Goal: Information Seeking & Learning: Compare options

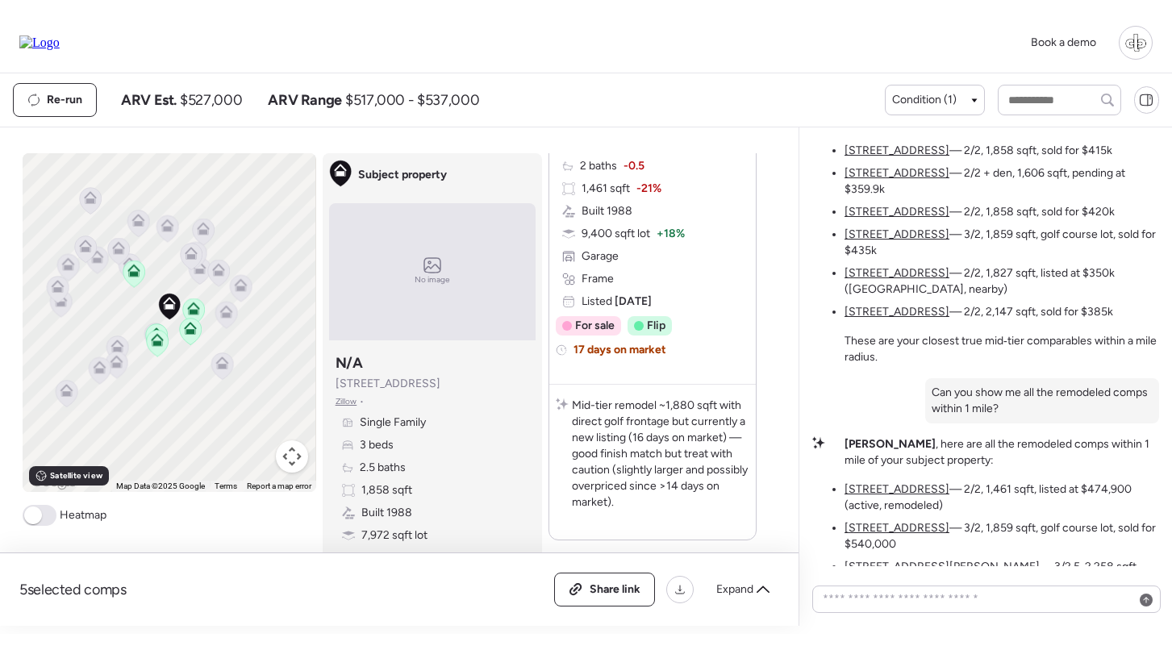
scroll to position [1886, 0]
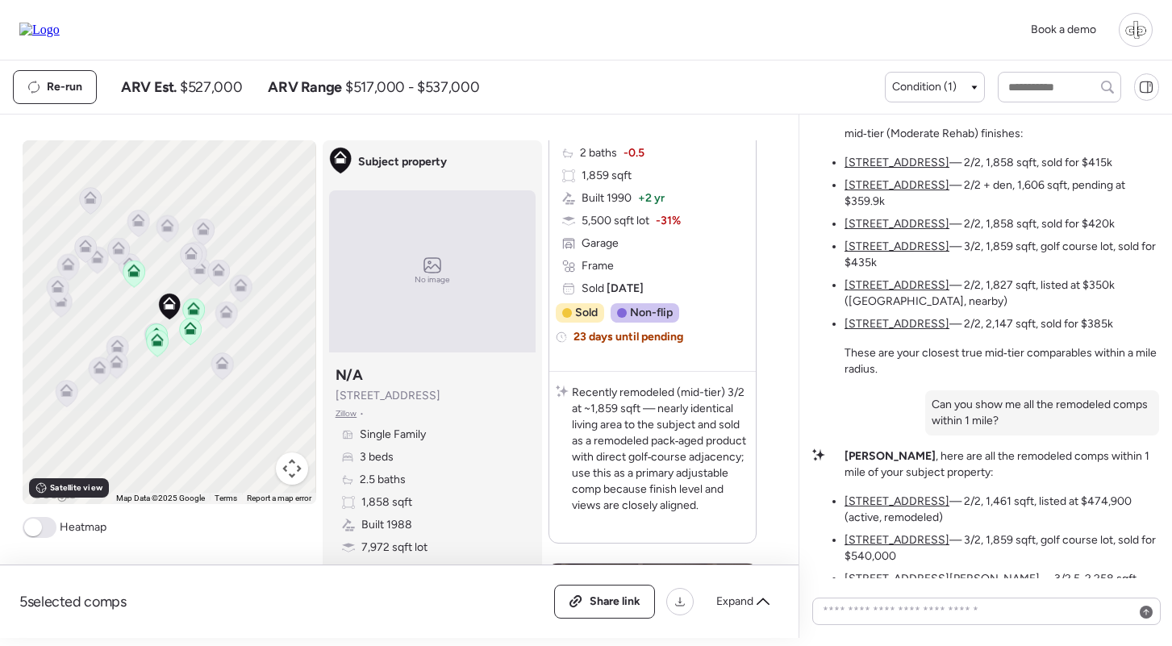
drag, startPoint x: 1063, startPoint y: 306, endPoint x: 908, endPoint y: 286, distance: 156.9
copy div "Can you get me all comps with mid-tier finishes within 1 mile"
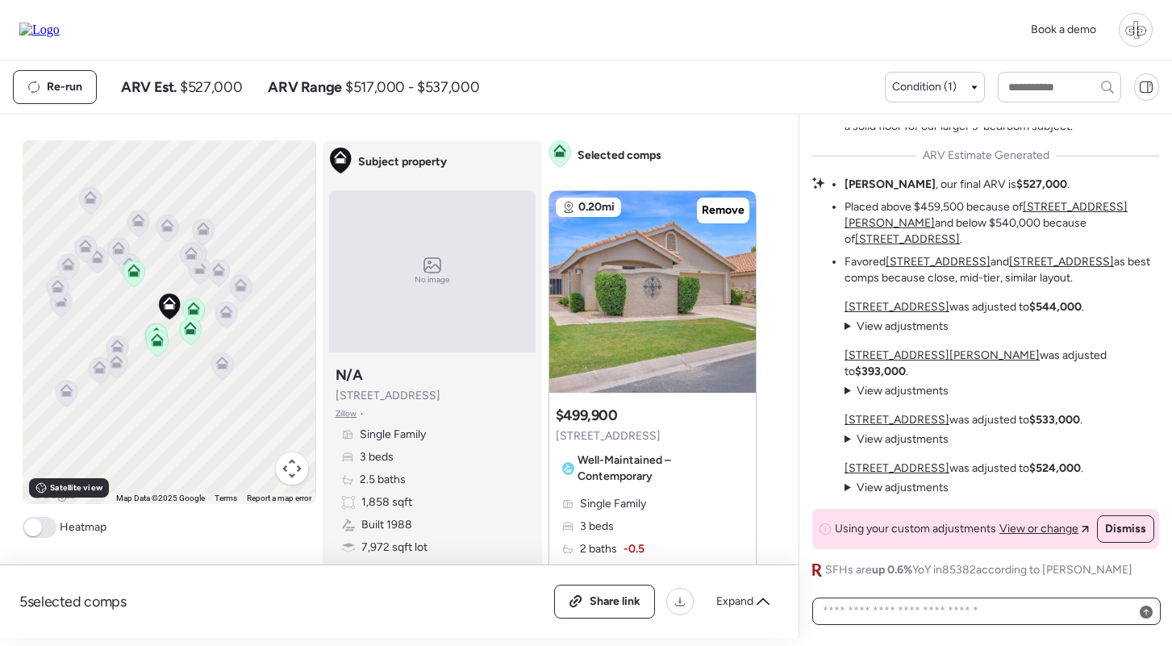
click at [916, 610] on textarea at bounding box center [987, 611] width 334 height 23
paste textarea "**********"
type textarea "**********"
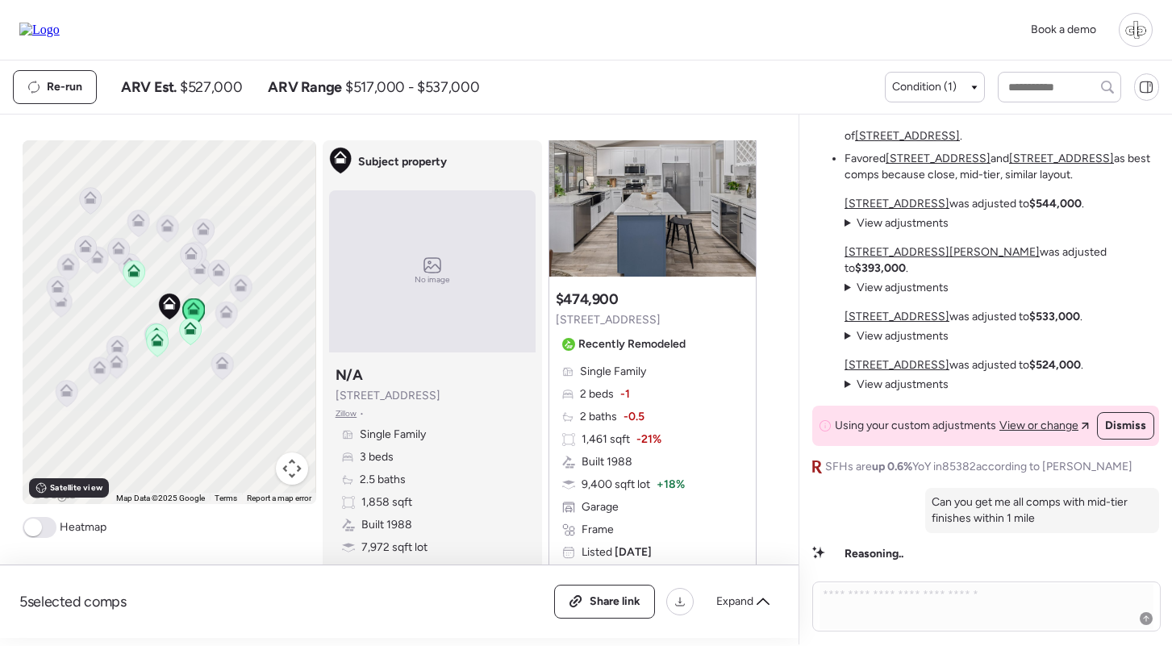
scroll to position [813, 0]
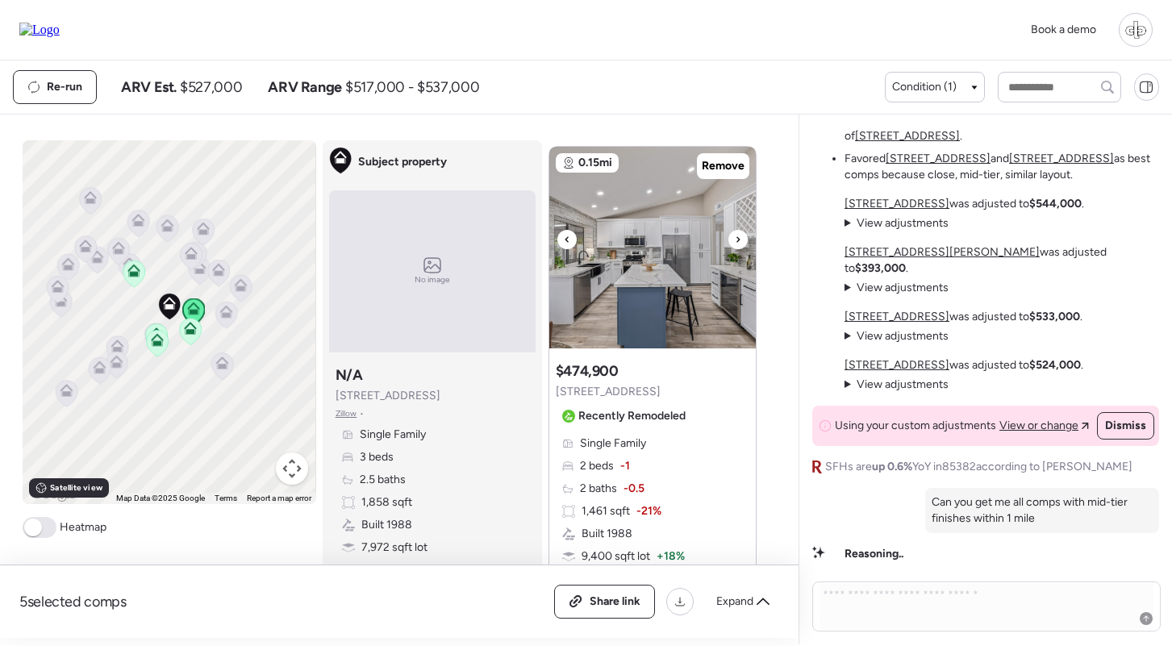
click at [704, 256] on img at bounding box center [652, 248] width 207 height 202
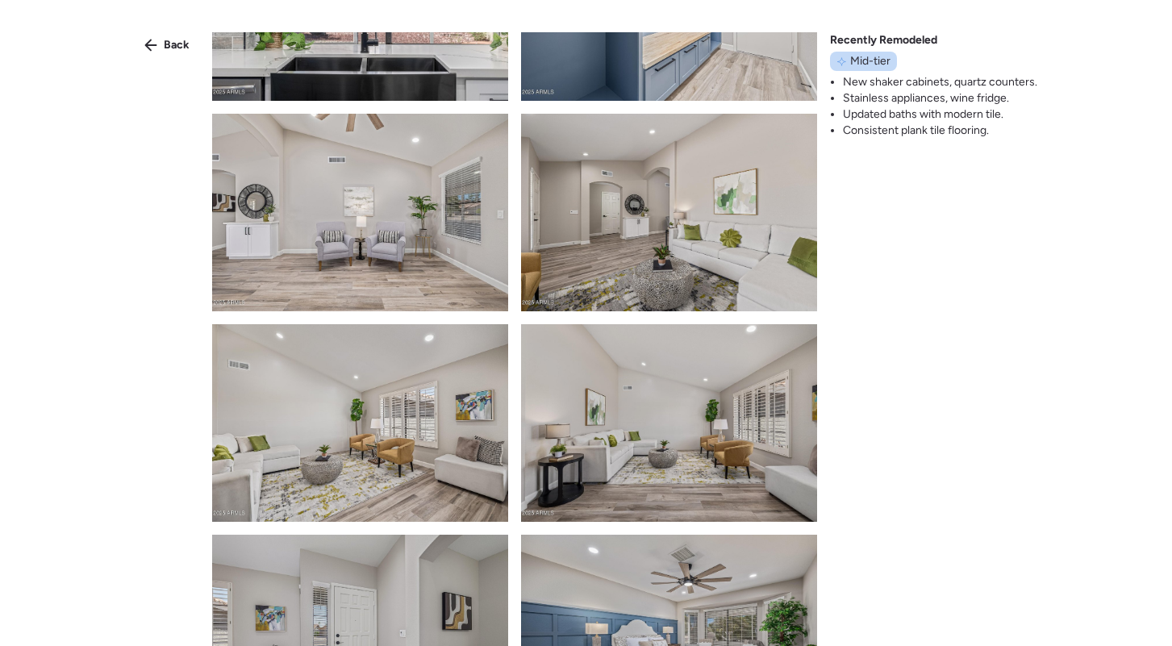
scroll to position [1811, 0]
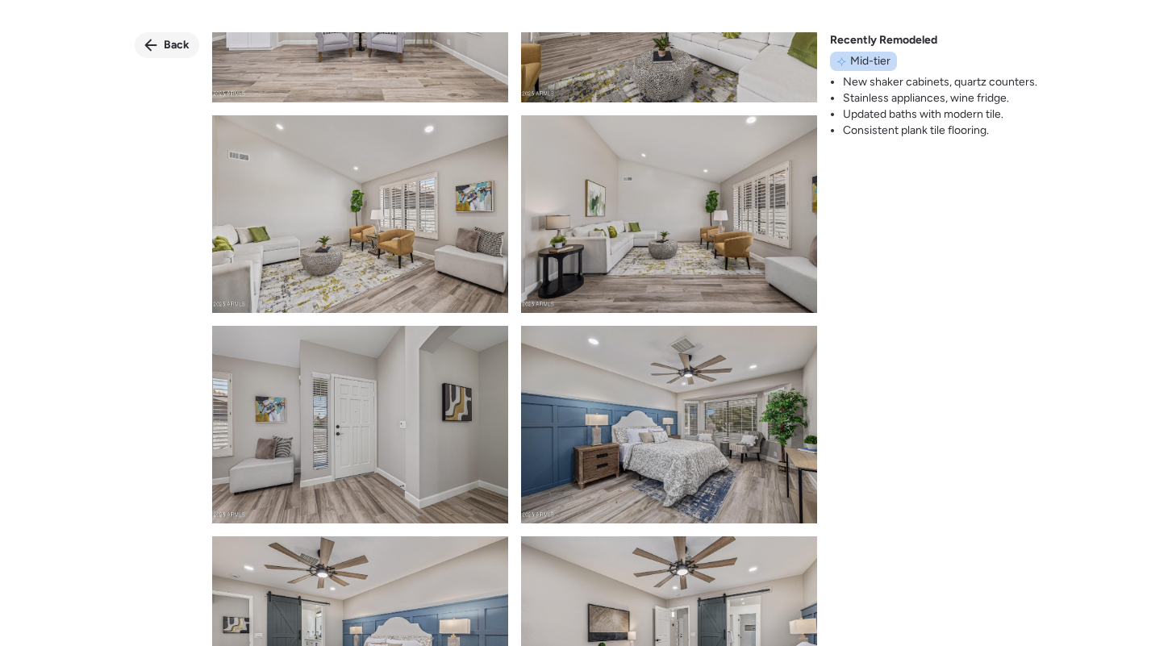
click at [182, 48] on span "Back" at bounding box center [177, 45] width 26 height 16
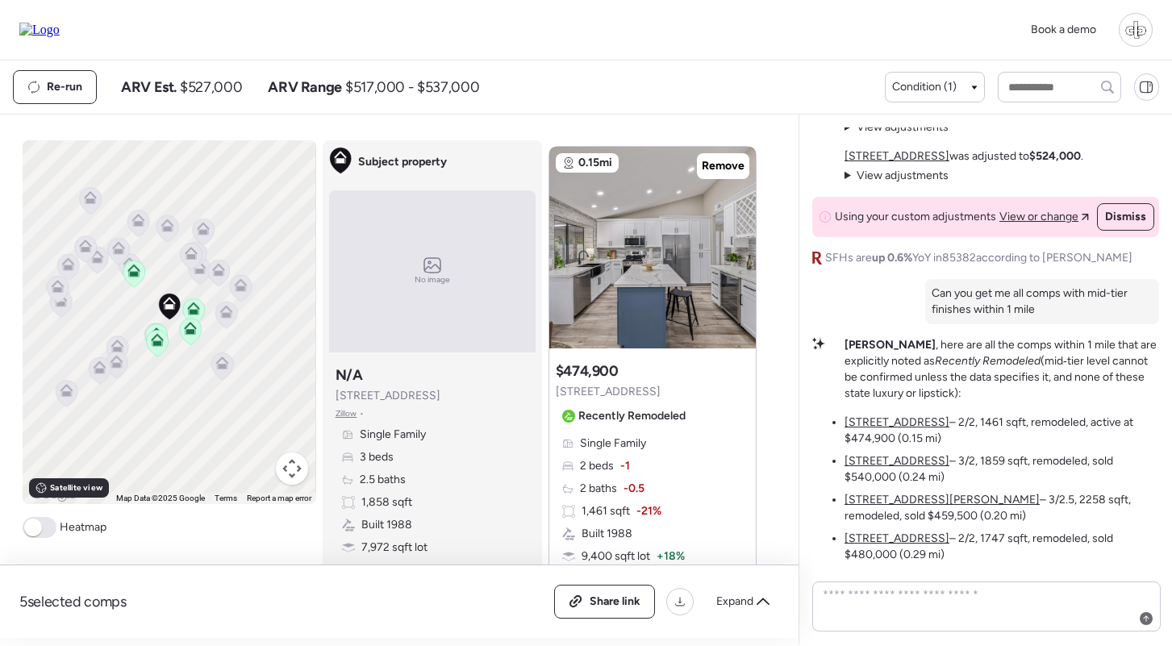
scroll to position [-340, 0]
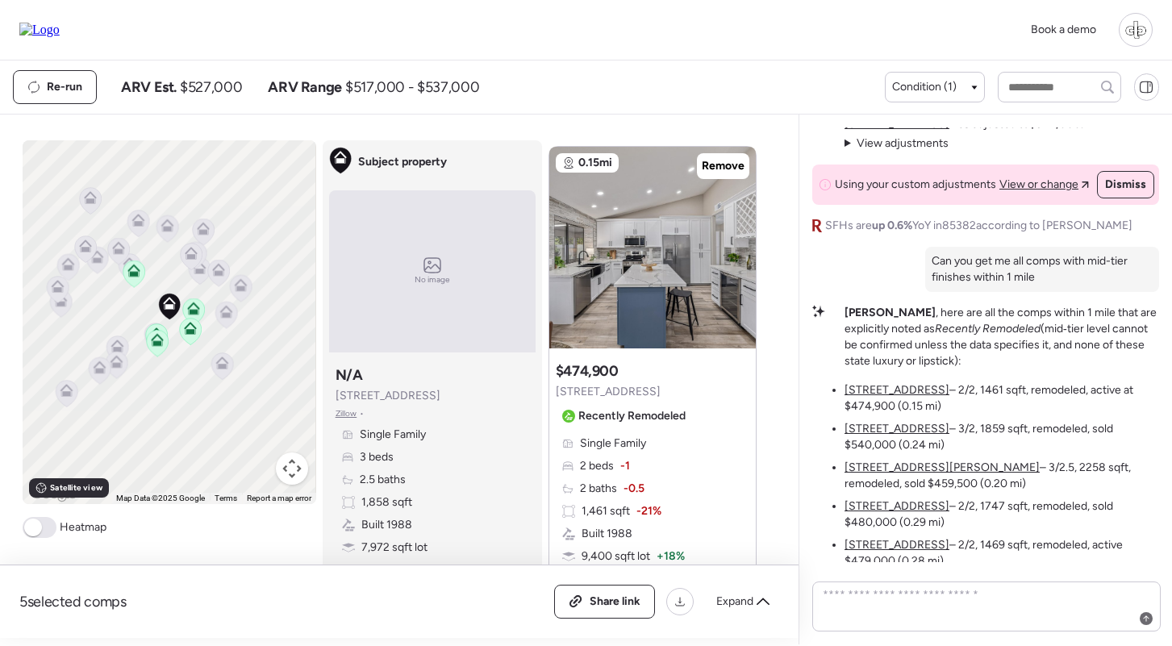
click at [897, 382] on div "Liam , here are all the comps within 1 mile that are explicitly noted as Recent…" at bounding box center [1002, 603] width 315 height 597
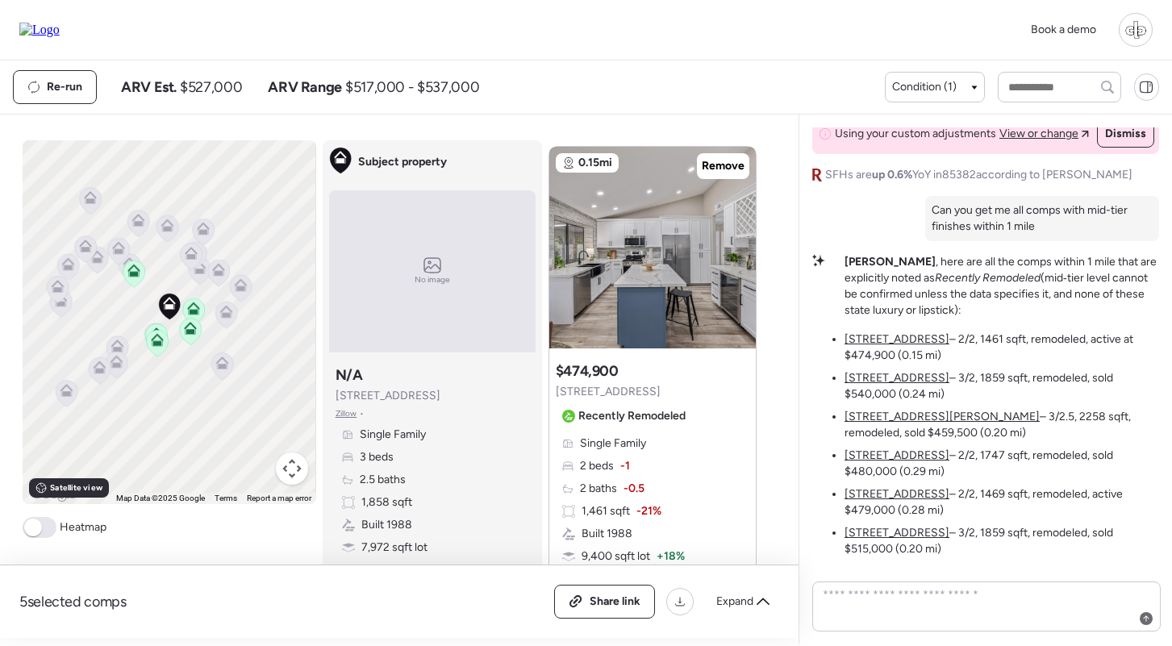
scroll to position [-626, 0]
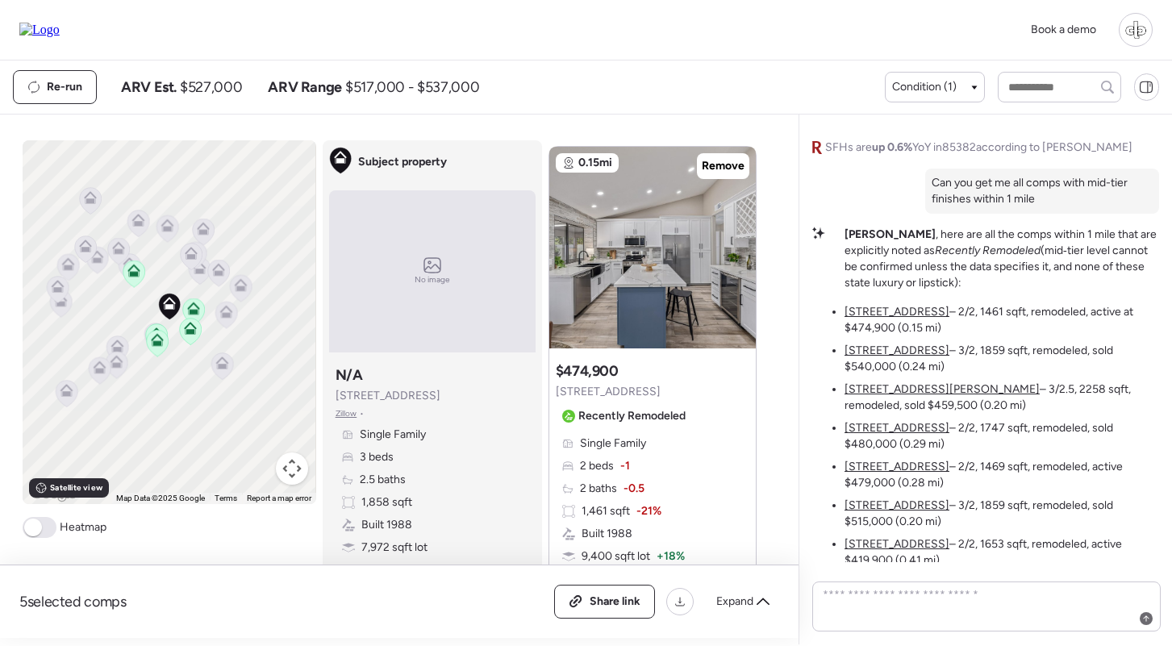
click at [881, 360] on li "9409 W Taro Ln – 3/2, 1859 sqft, remodeled, sold $540,000 (0.24 mi)" at bounding box center [1002, 359] width 315 height 32
click at [881, 357] on u "[STREET_ADDRESS]" at bounding box center [897, 351] width 105 height 14
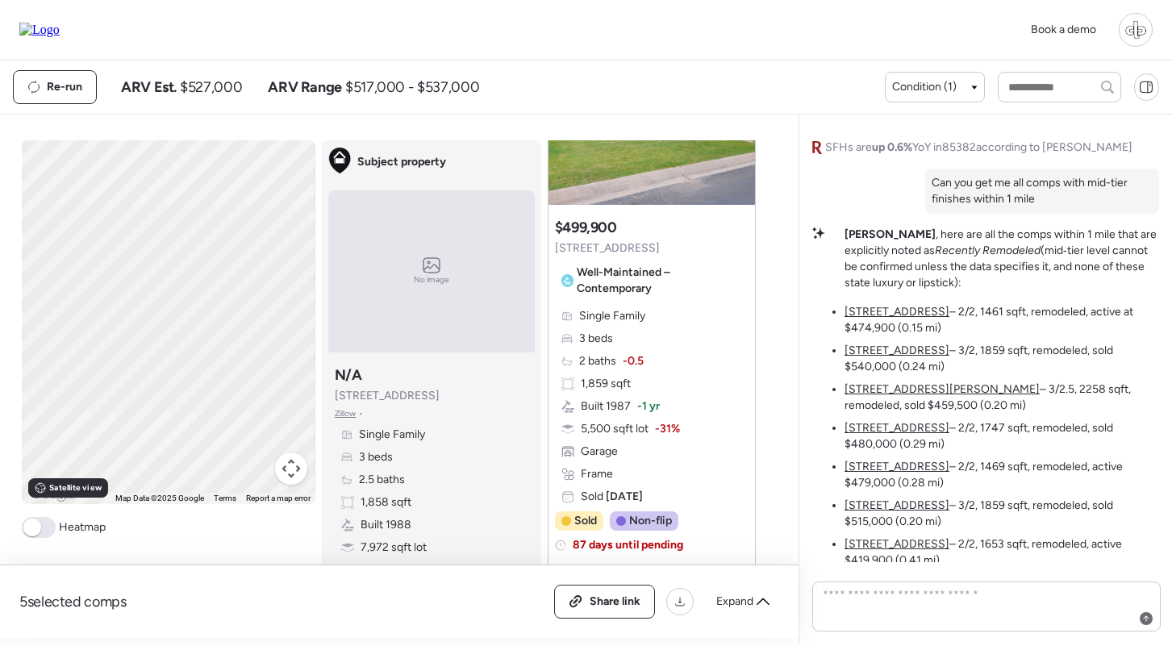
scroll to position [0, 0]
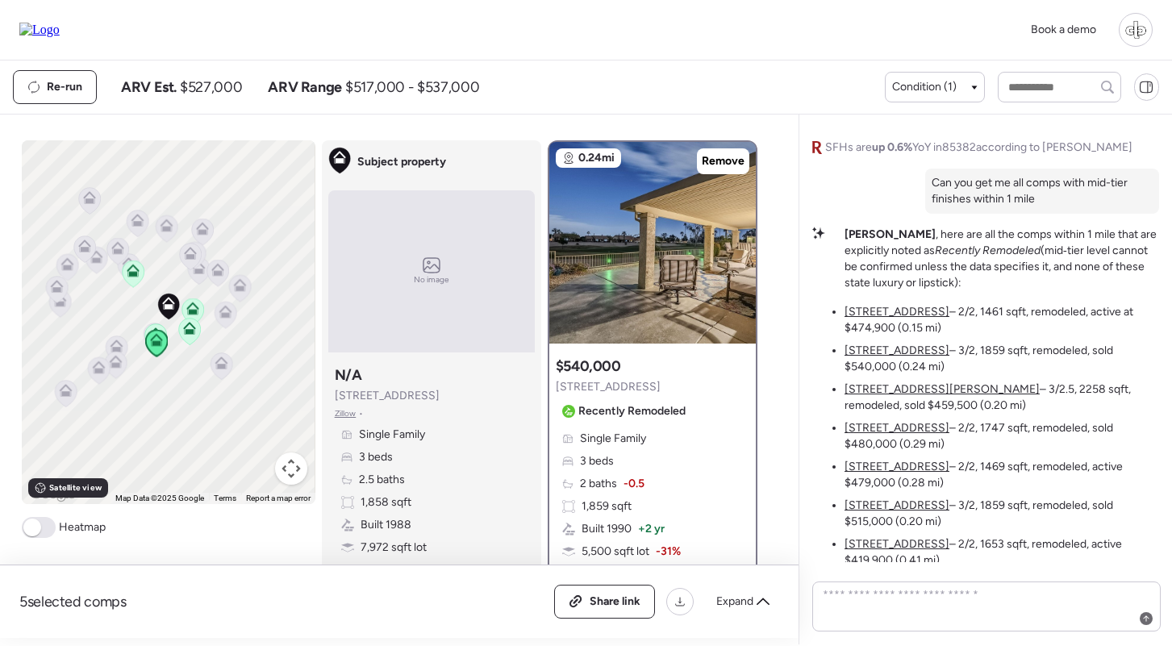
click at [873, 318] on u "[STREET_ADDRESS]" at bounding box center [897, 312] width 105 height 14
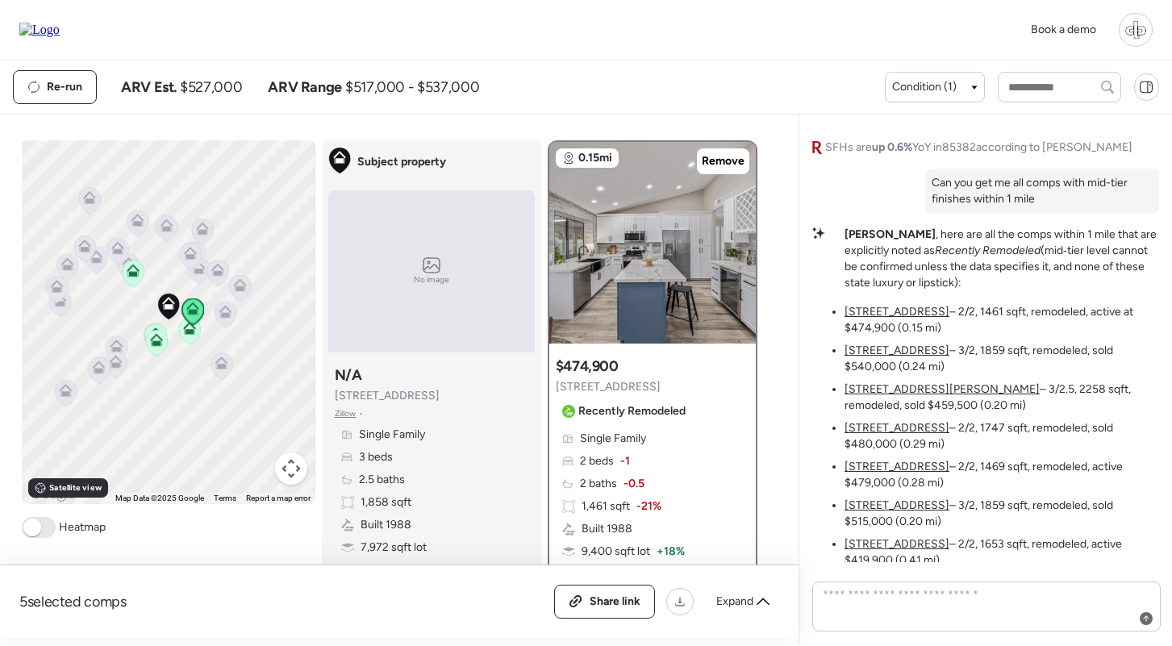
click at [884, 353] on u "[STREET_ADDRESS]" at bounding box center [897, 351] width 105 height 14
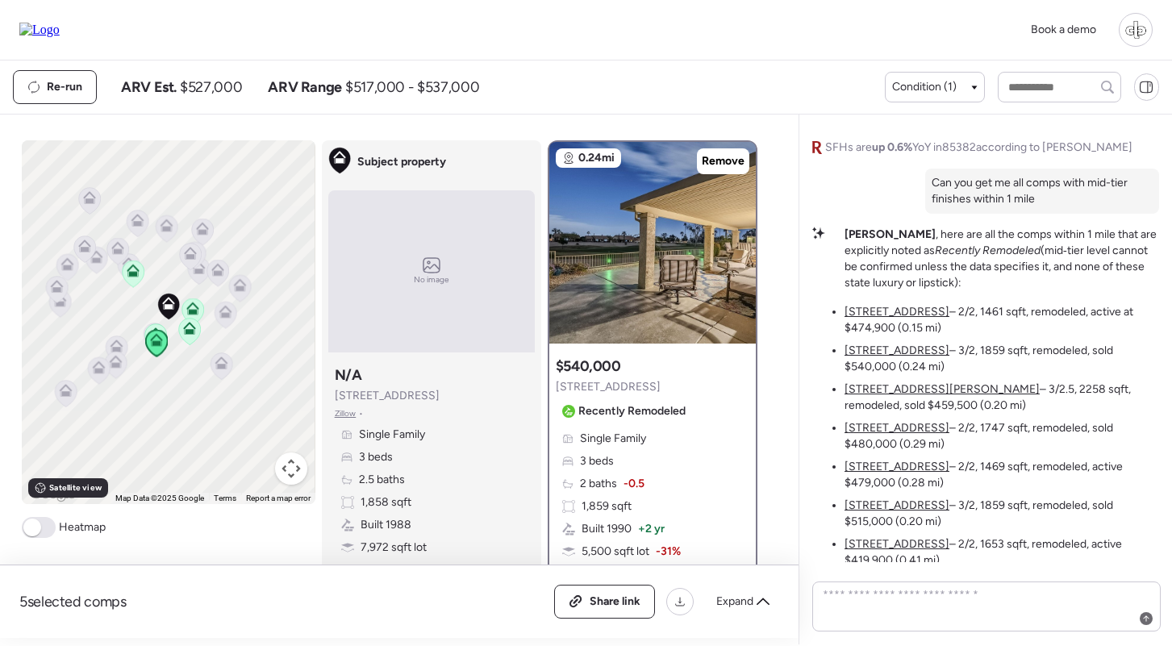
click at [884, 391] on u "[STREET_ADDRESS][PERSON_NAME]" at bounding box center [942, 389] width 195 height 14
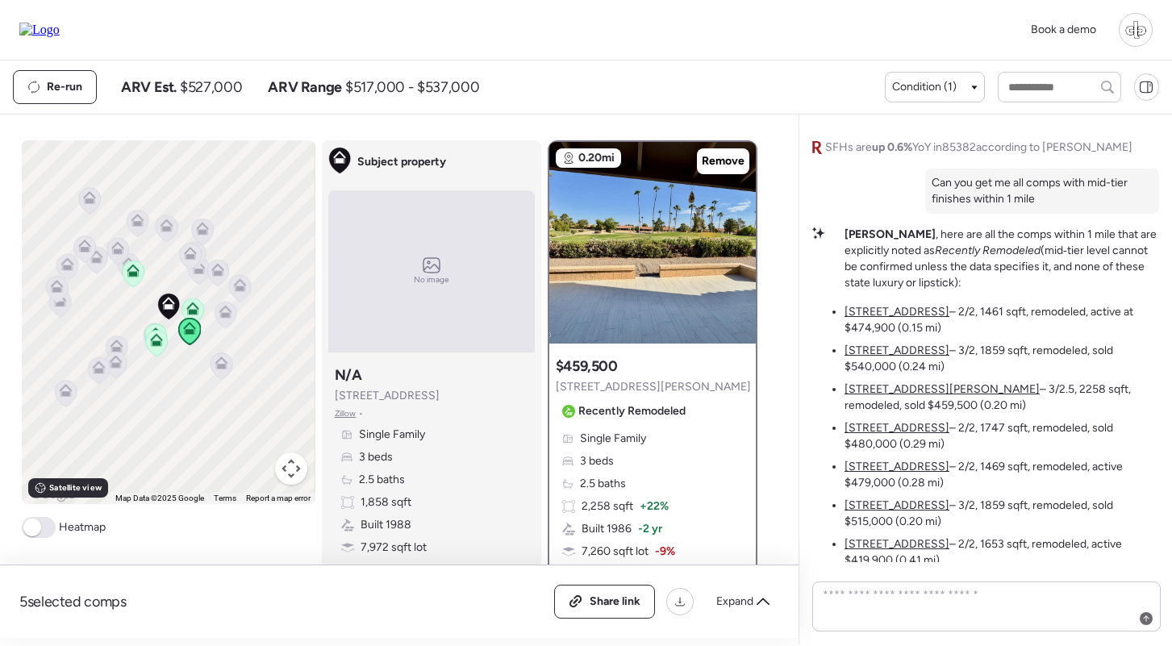
click at [884, 424] on u "[STREET_ADDRESS]" at bounding box center [897, 428] width 105 height 14
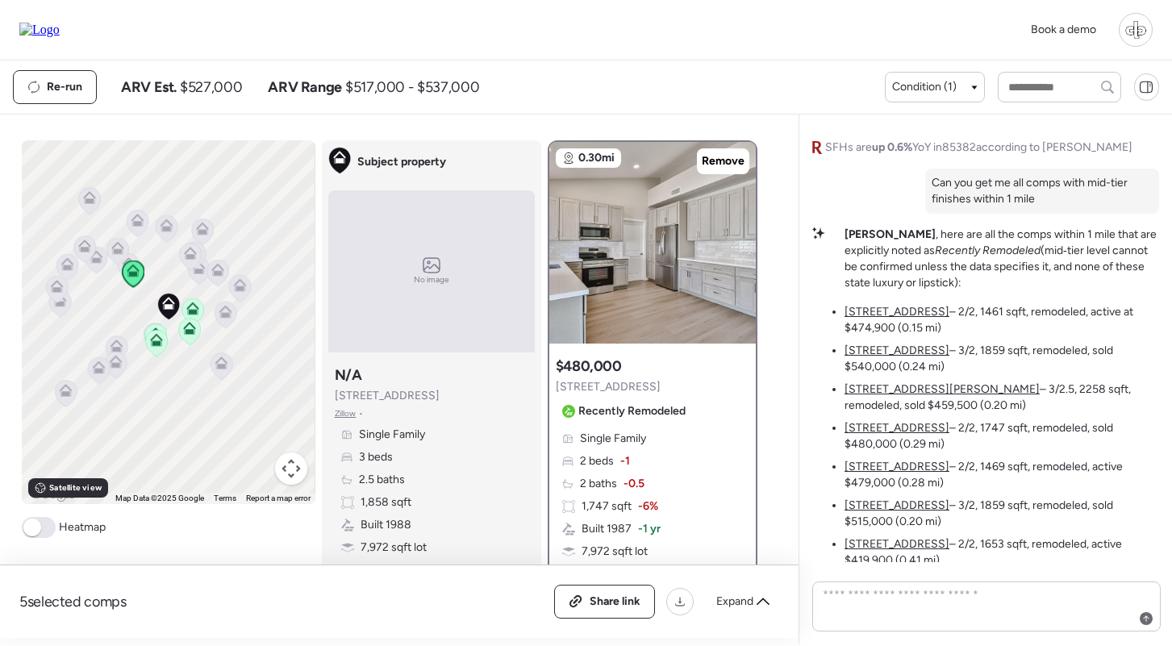
click at [885, 389] on u "[STREET_ADDRESS][PERSON_NAME]" at bounding box center [942, 389] width 195 height 14
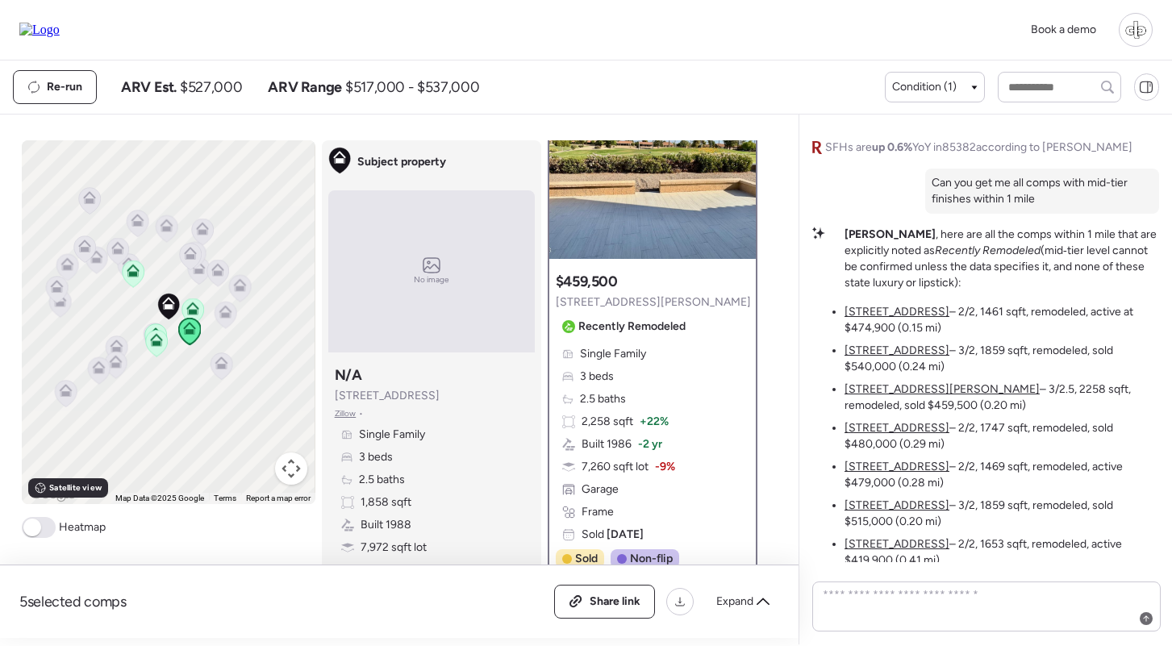
scroll to position [7, 0]
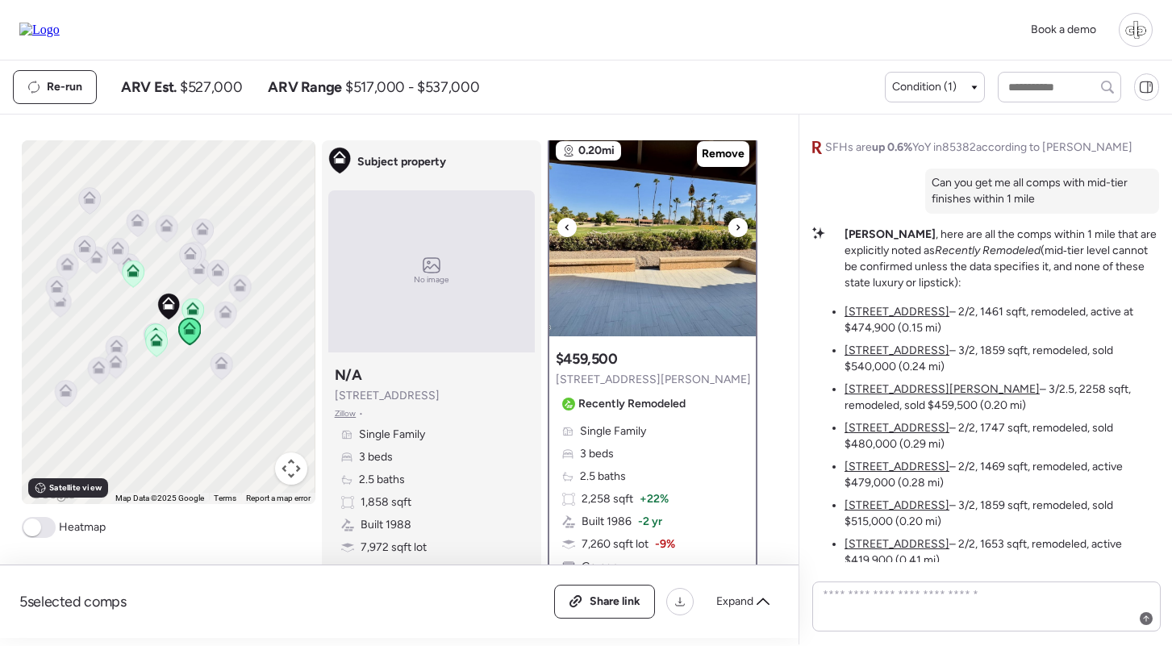
click at [687, 272] on img at bounding box center [652, 236] width 207 height 202
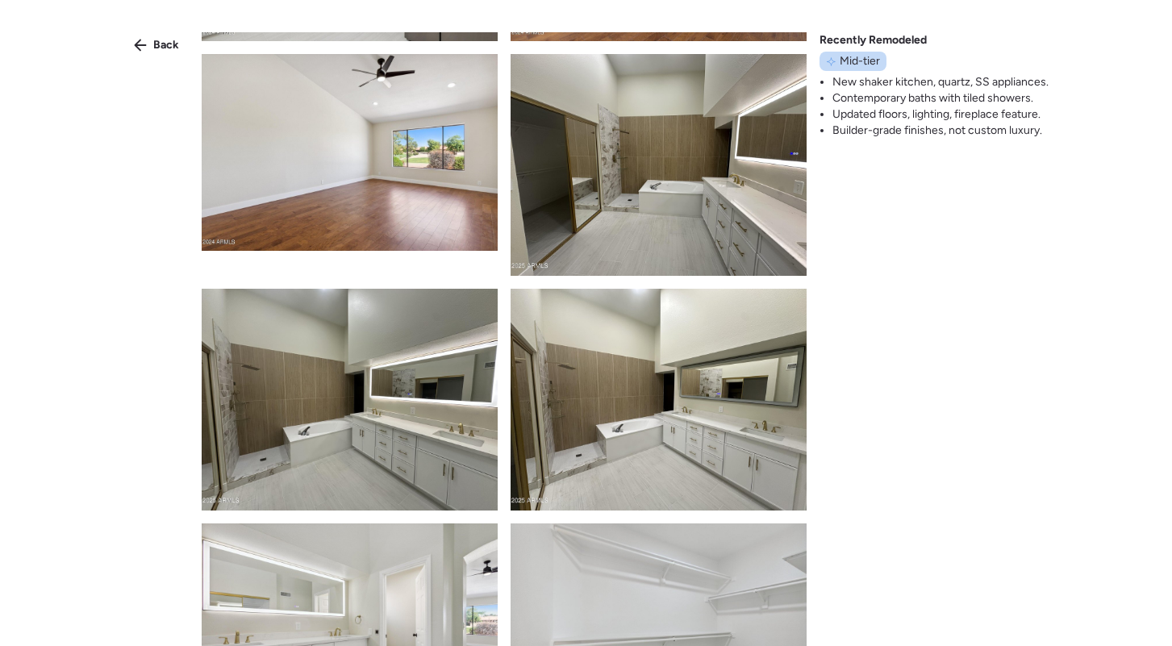
scroll to position [2343, 0]
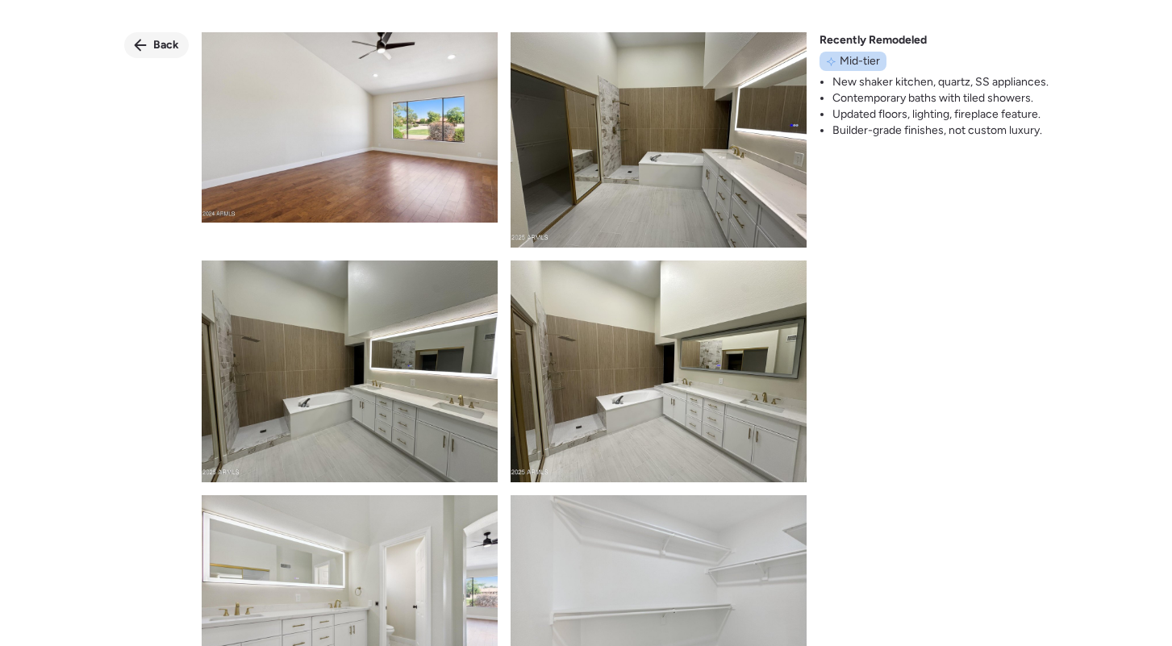
click at [152, 45] on div "Back" at bounding box center [156, 45] width 65 height 26
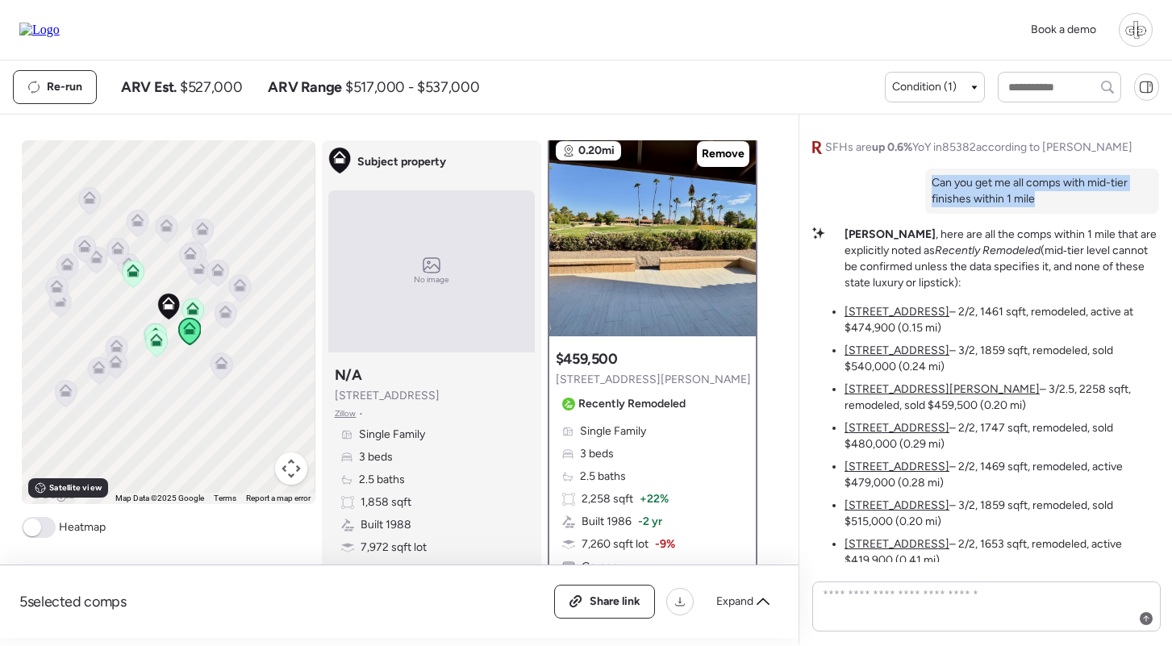
drag, startPoint x: 1046, startPoint y: 198, endPoint x: 930, endPoint y: 185, distance: 116.9
click at [930, 185] on div "Can you get me all comps with mid-tier finishes within 1 mile" at bounding box center [1042, 191] width 234 height 45
copy p "Can you get me all comps with mid-tier finishes within 1 mile"
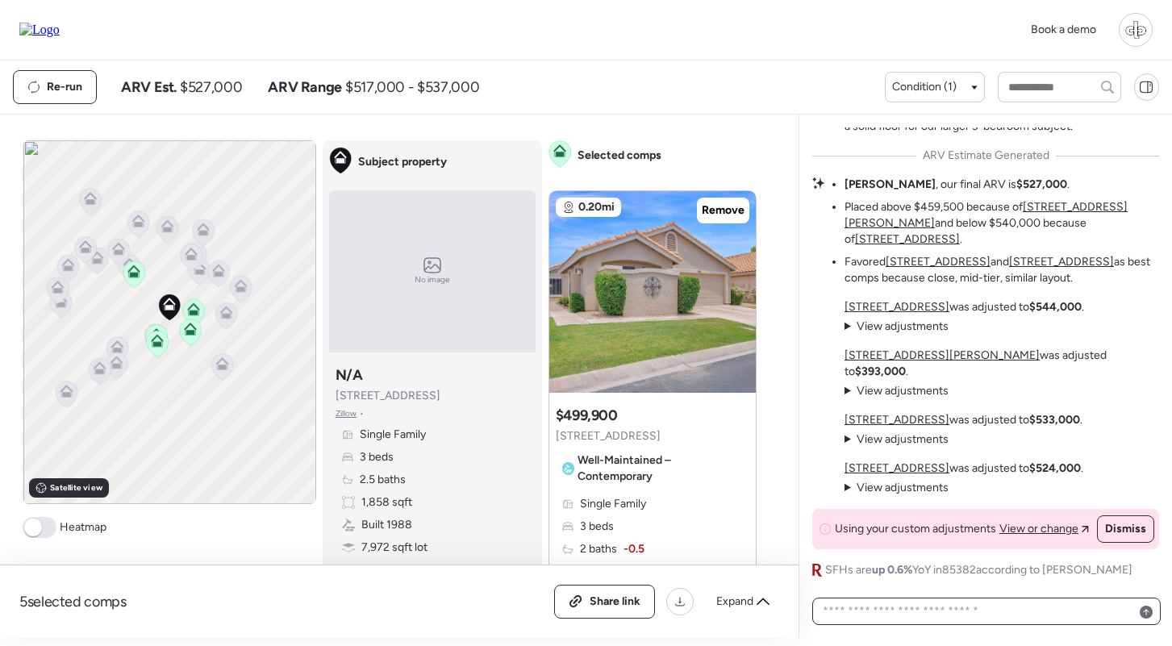
click at [919, 620] on textarea at bounding box center [987, 611] width 334 height 23
paste textarea "**********"
type textarea "**********"
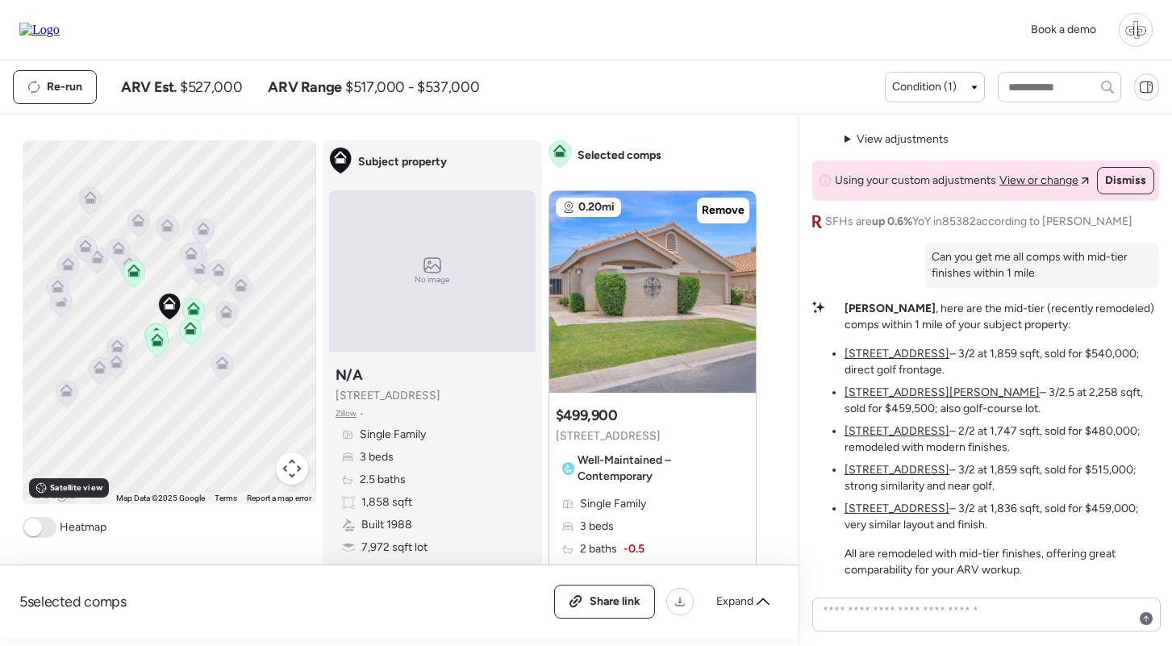
click at [904, 354] on u "[STREET_ADDRESS]" at bounding box center [897, 354] width 105 height 14
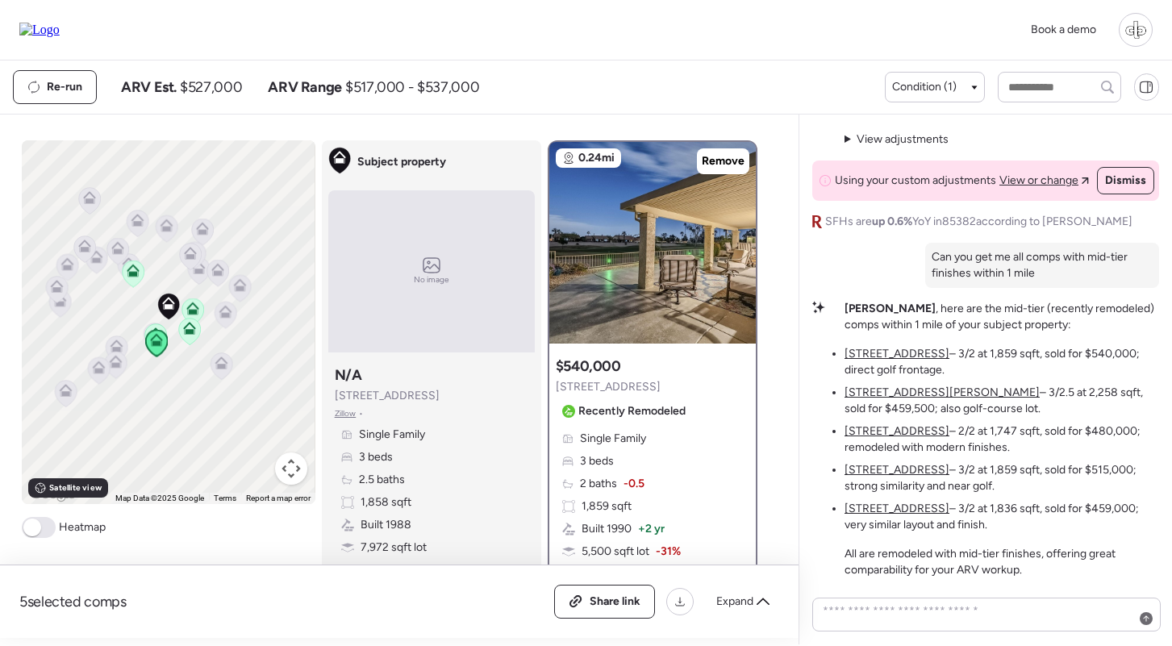
click at [884, 391] on u "[STREET_ADDRESS][PERSON_NAME]" at bounding box center [942, 393] width 195 height 14
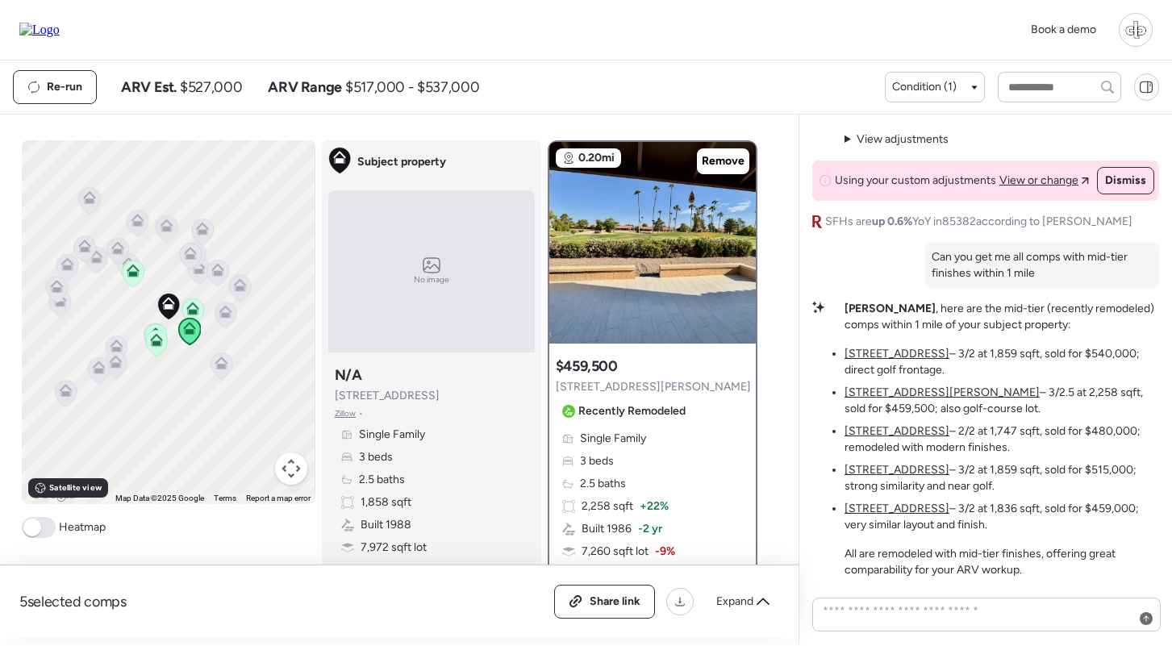
click at [879, 430] on u "[STREET_ADDRESS]" at bounding box center [897, 431] width 105 height 14
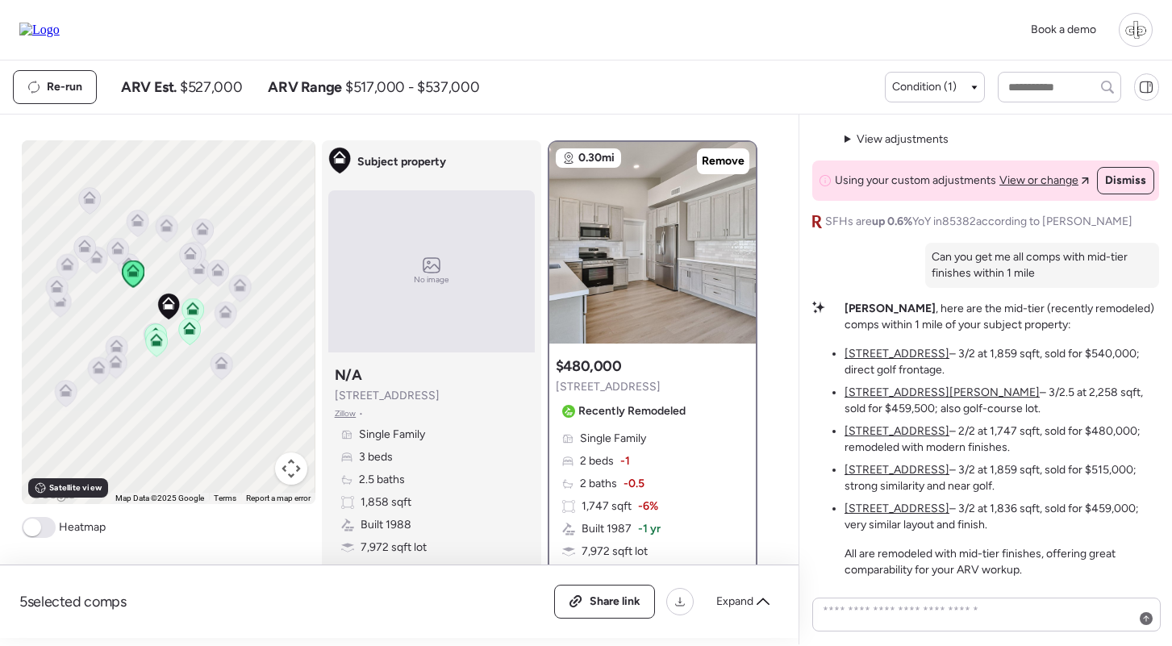
click at [878, 464] on u "[STREET_ADDRESS]" at bounding box center [897, 470] width 105 height 14
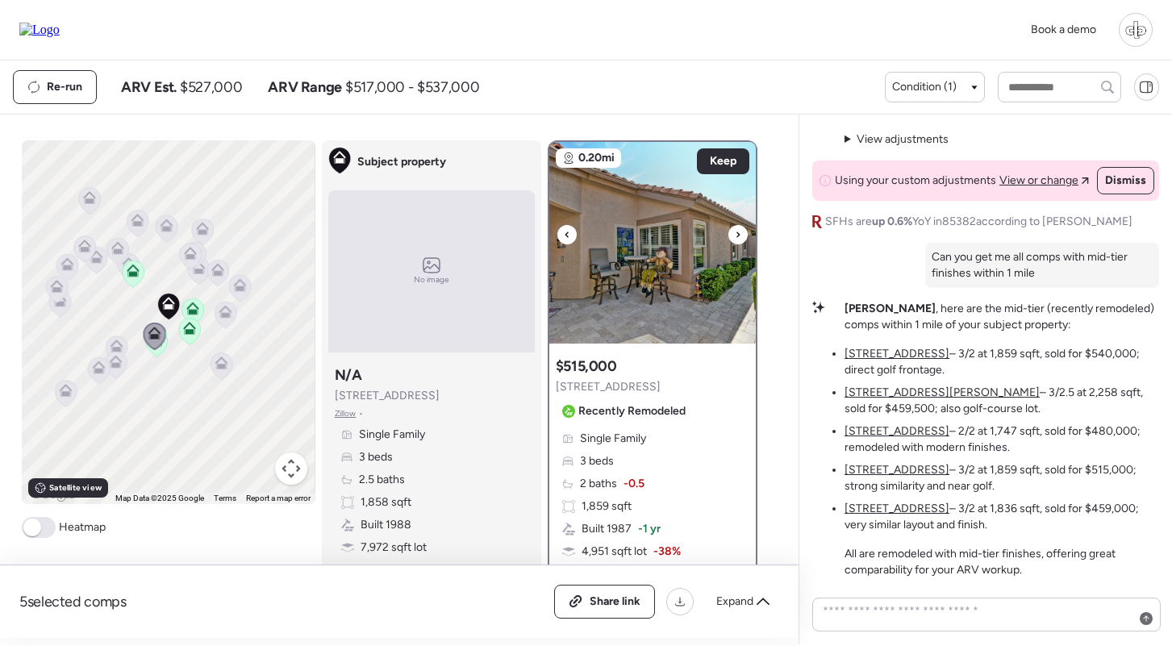
click at [654, 298] on img at bounding box center [652, 243] width 207 height 202
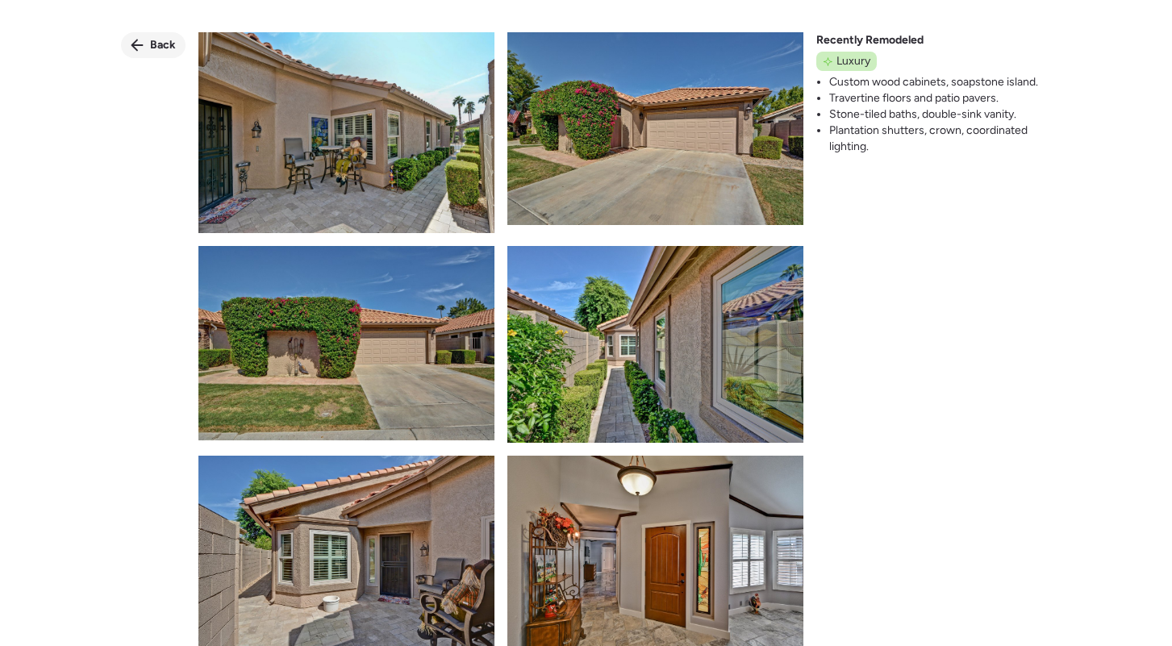
click at [147, 44] on div "Back" at bounding box center [153, 45] width 65 height 26
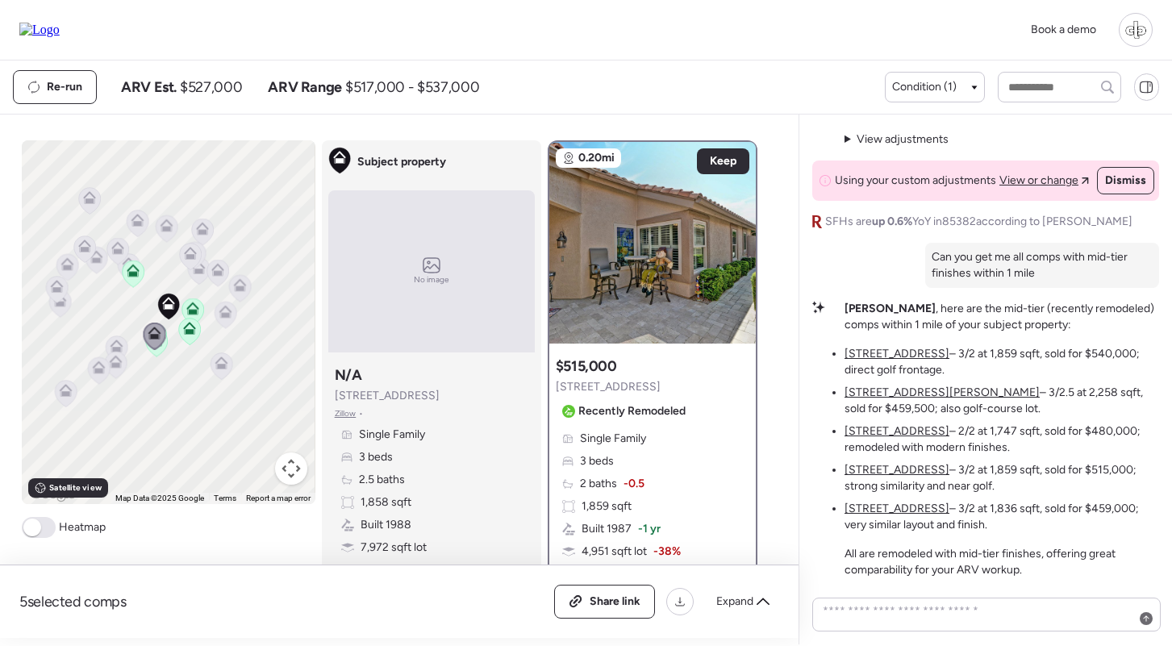
click at [889, 509] on u "9801 W Rockwood Dr" at bounding box center [897, 509] width 105 height 14
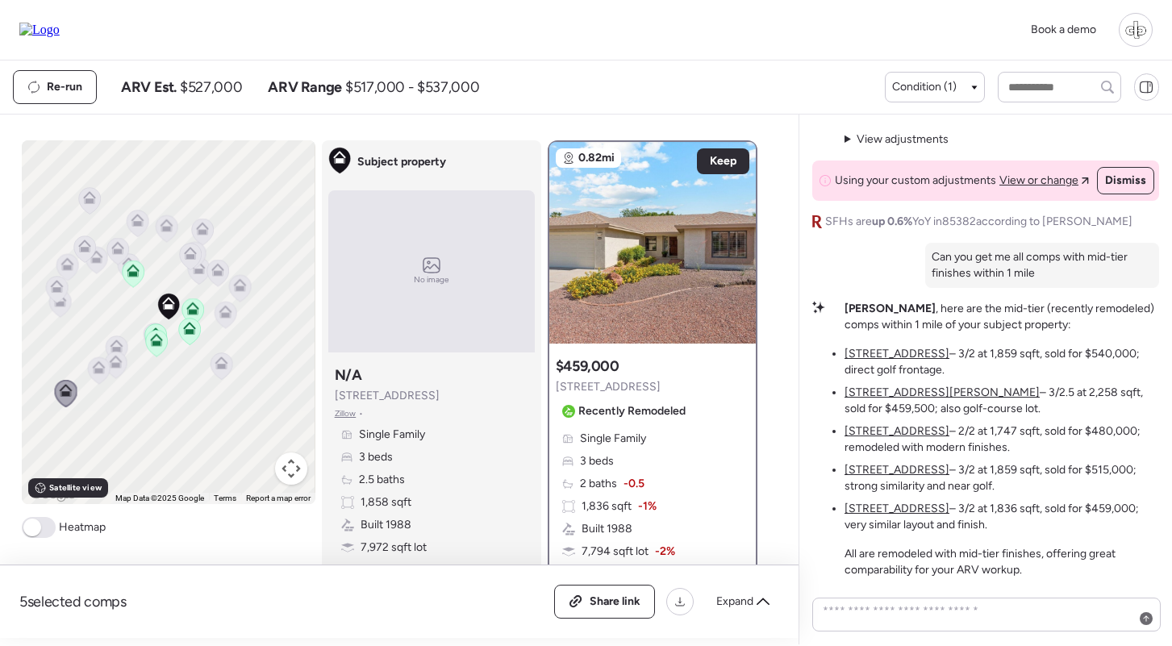
click at [888, 467] on u "[STREET_ADDRESS]" at bounding box center [897, 470] width 105 height 14
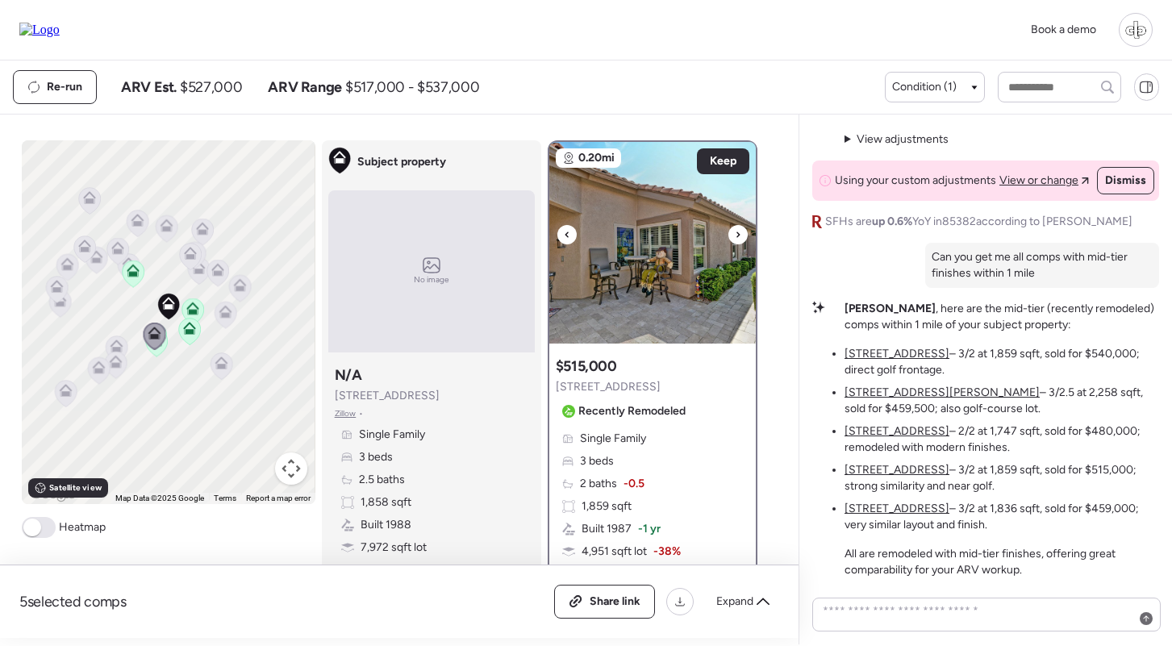
click at [652, 287] on img at bounding box center [652, 243] width 207 height 202
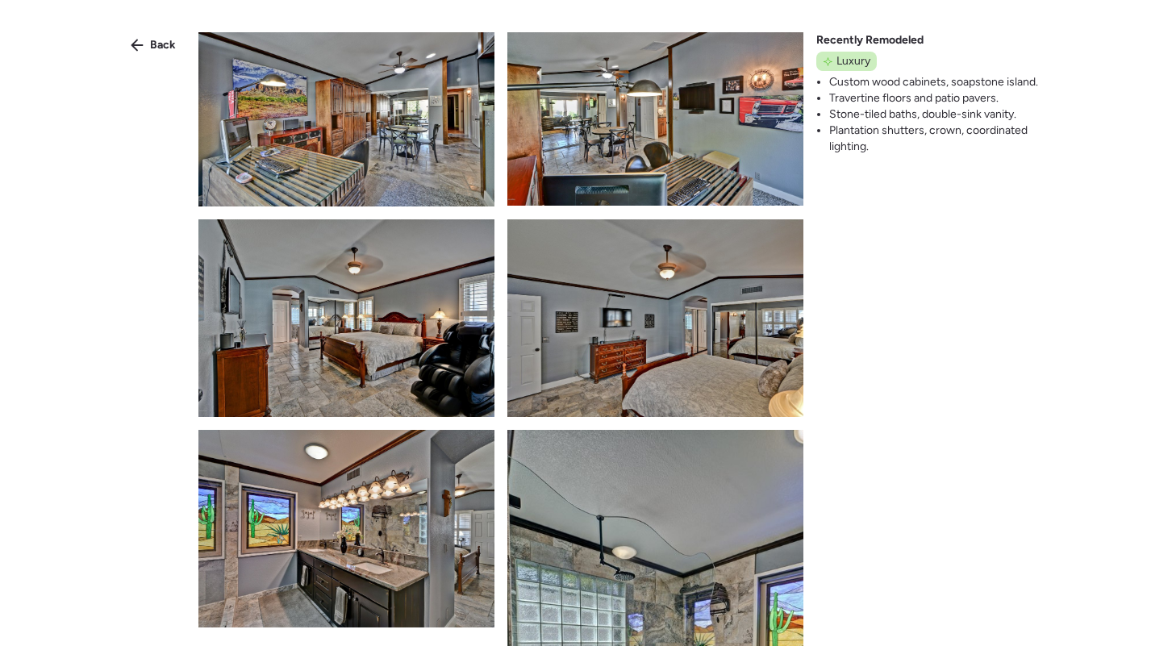
scroll to position [2401, 0]
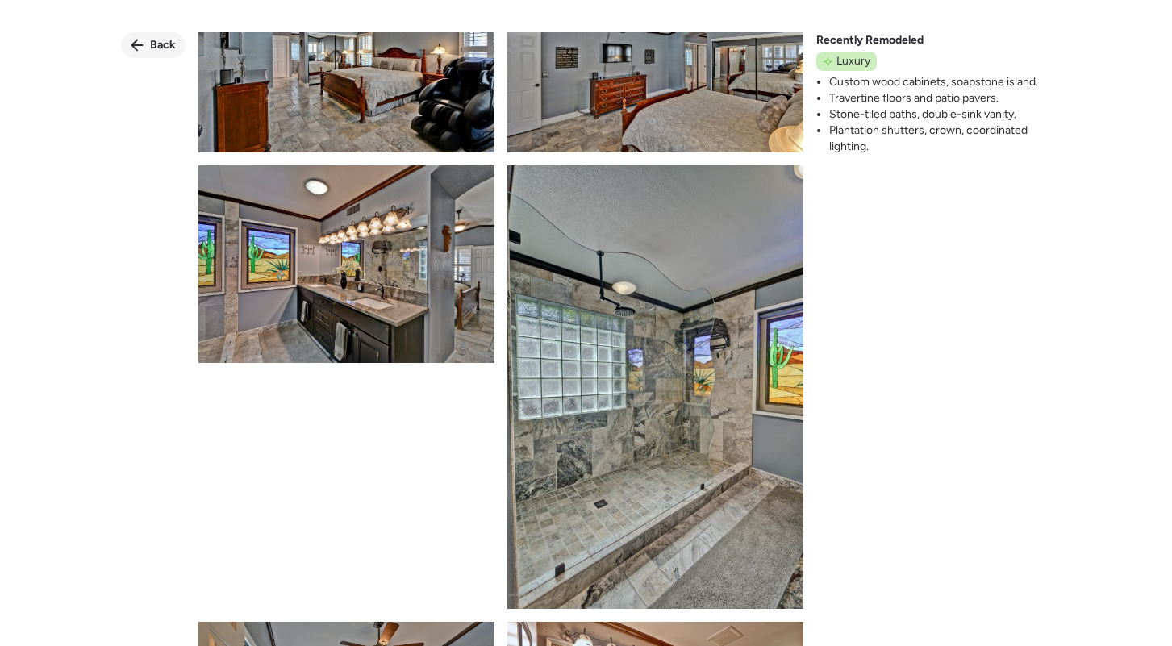
click at [161, 52] on span "Back" at bounding box center [163, 45] width 26 height 16
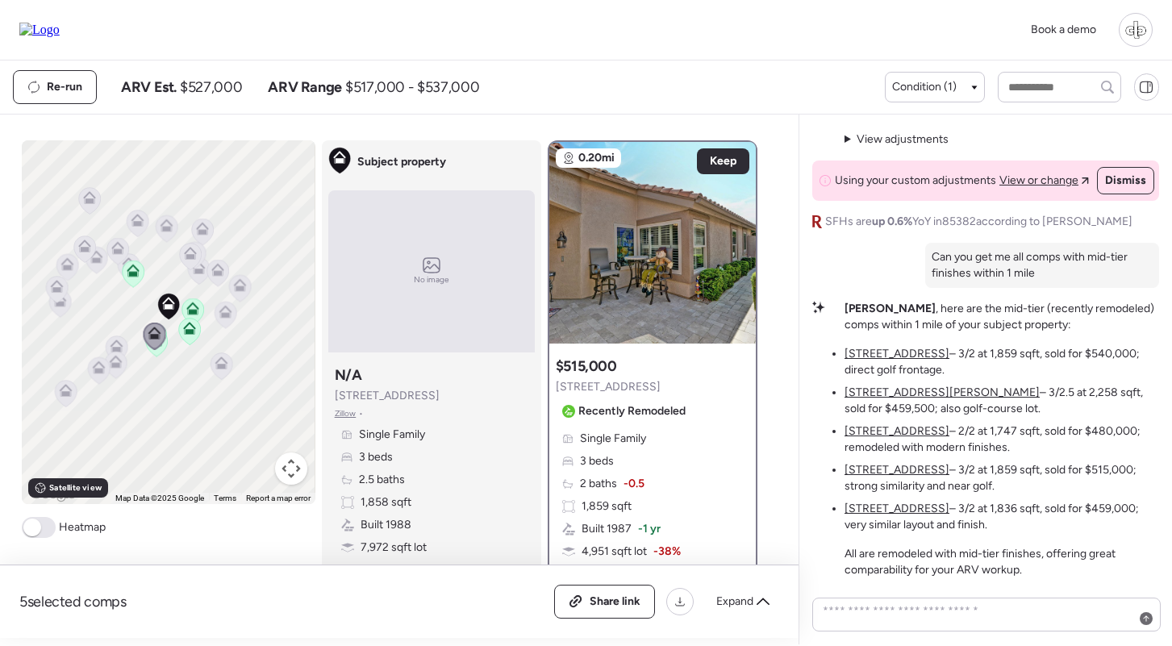
click at [921, 515] on u "9801 W Rockwood Dr" at bounding box center [897, 509] width 105 height 14
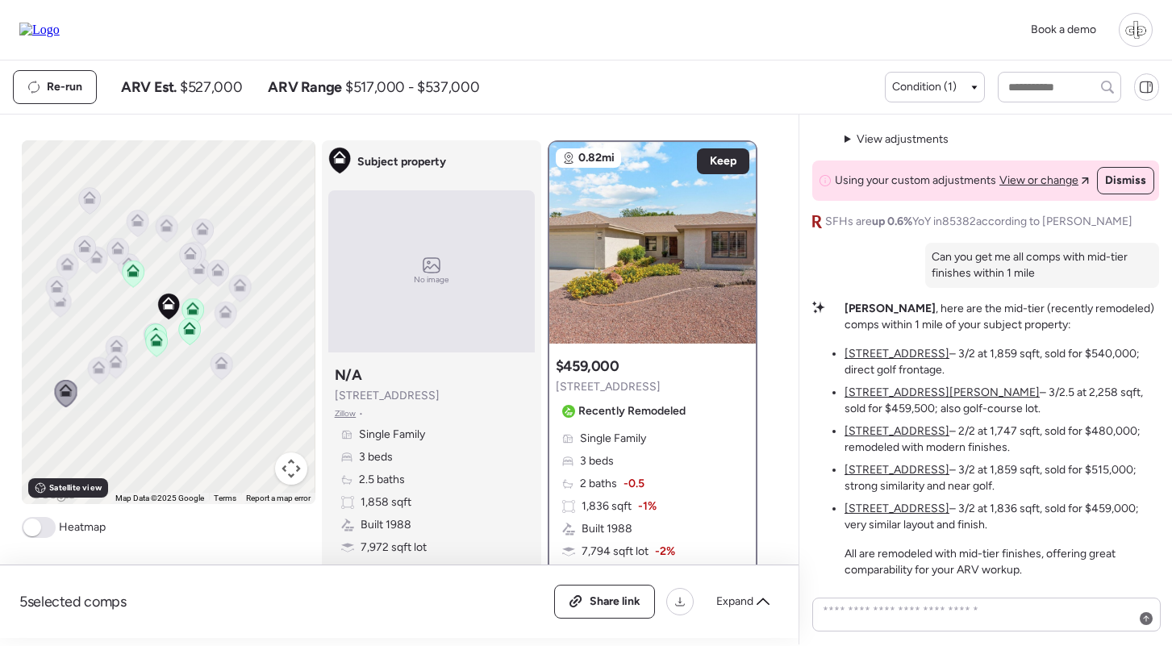
click at [894, 474] on u "[STREET_ADDRESS]" at bounding box center [897, 470] width 105 height 14
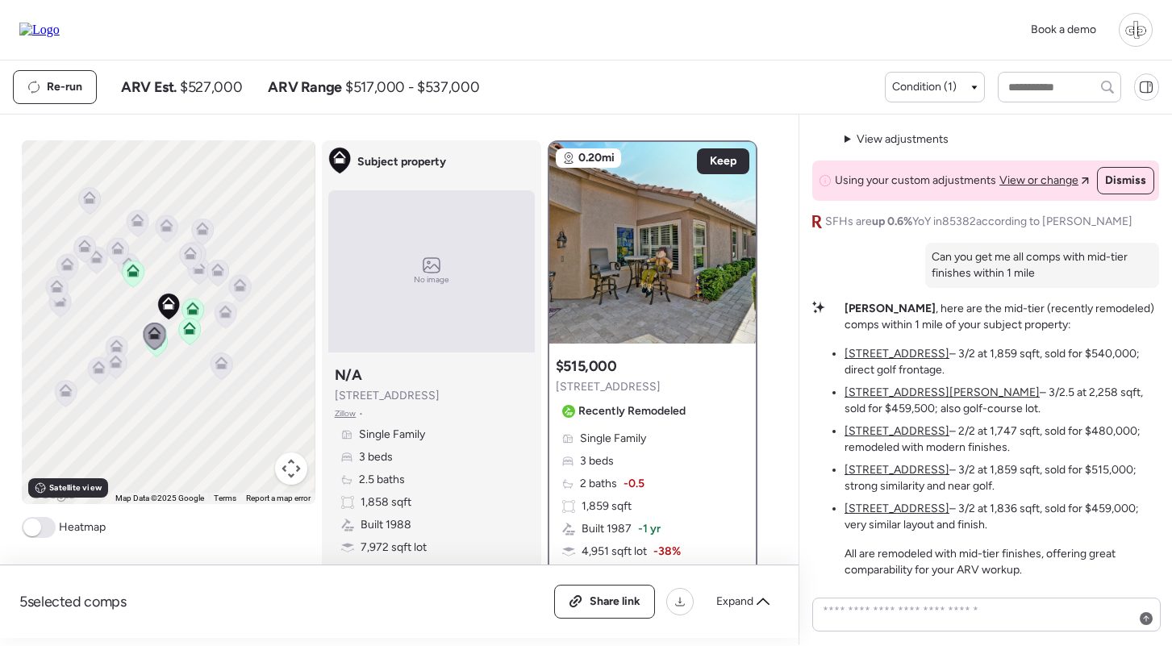
click at [899, 512] on u "9801 W Rockwood Dr" at bounding box center [897, 509] width 105 height 14
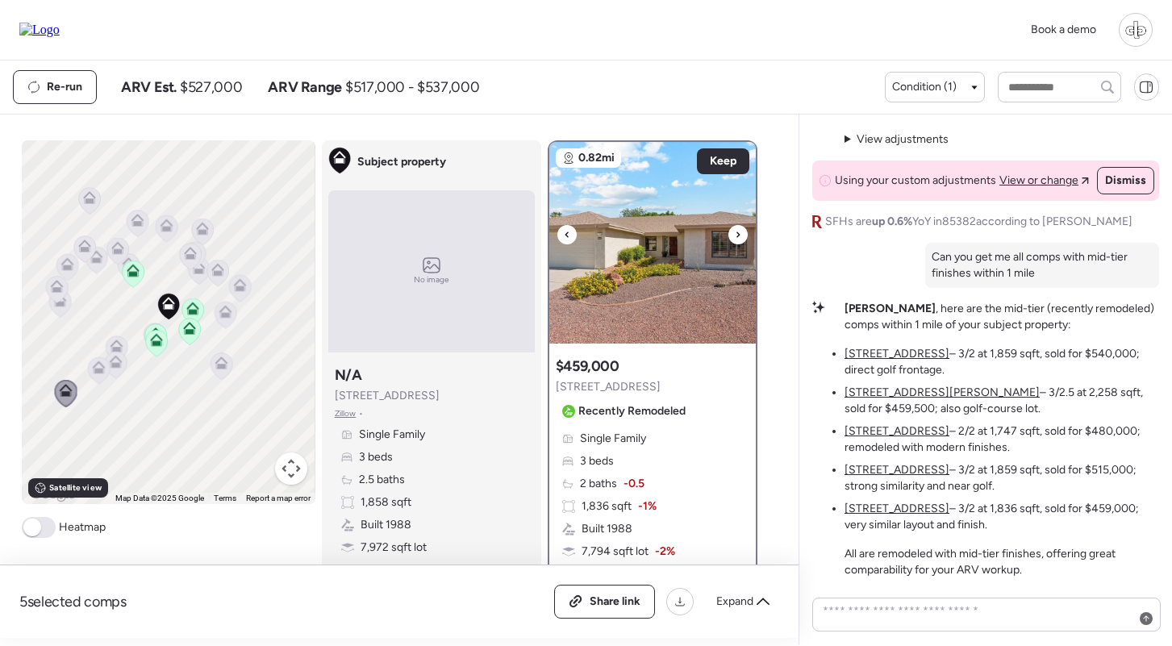
click at [612, 268] on img at bounding box center [652, 243] width 207 height 202
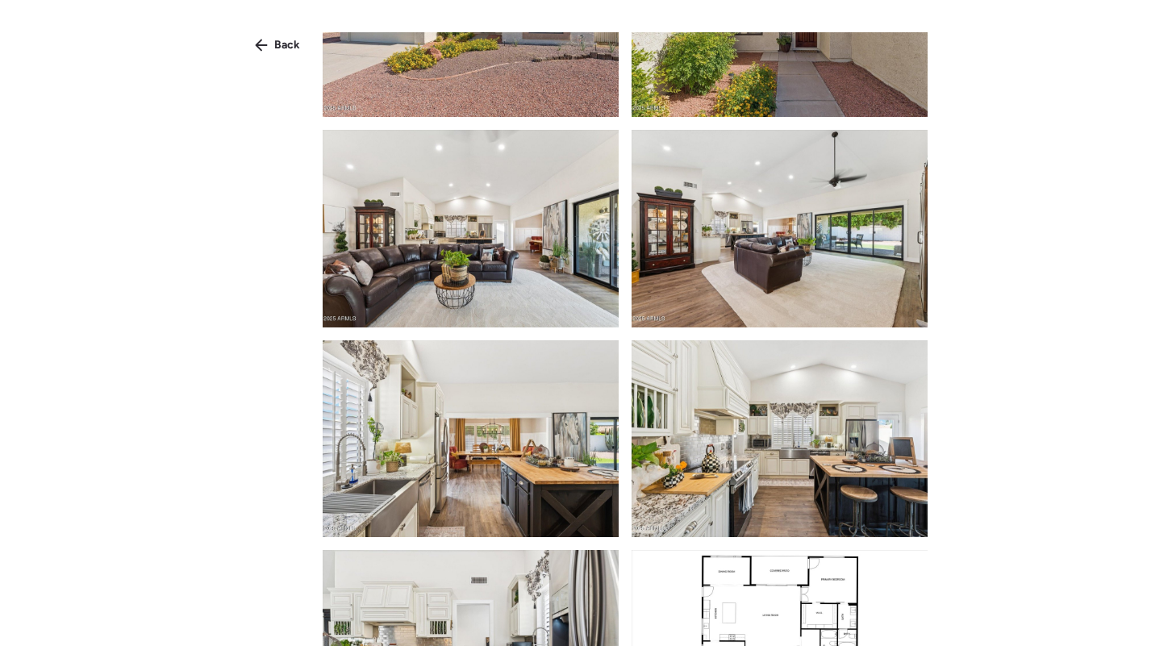
scroll to position [195, 0]
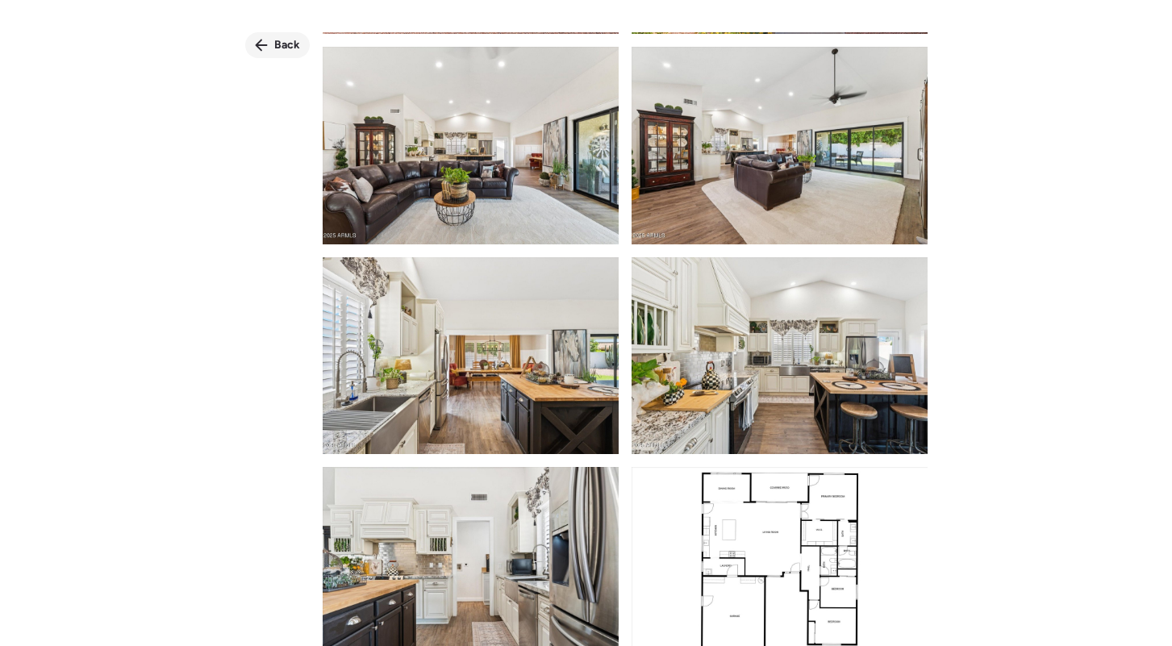
click at [278, 35] on div "Back" at bounding box center [277, 45] width 65 height 26
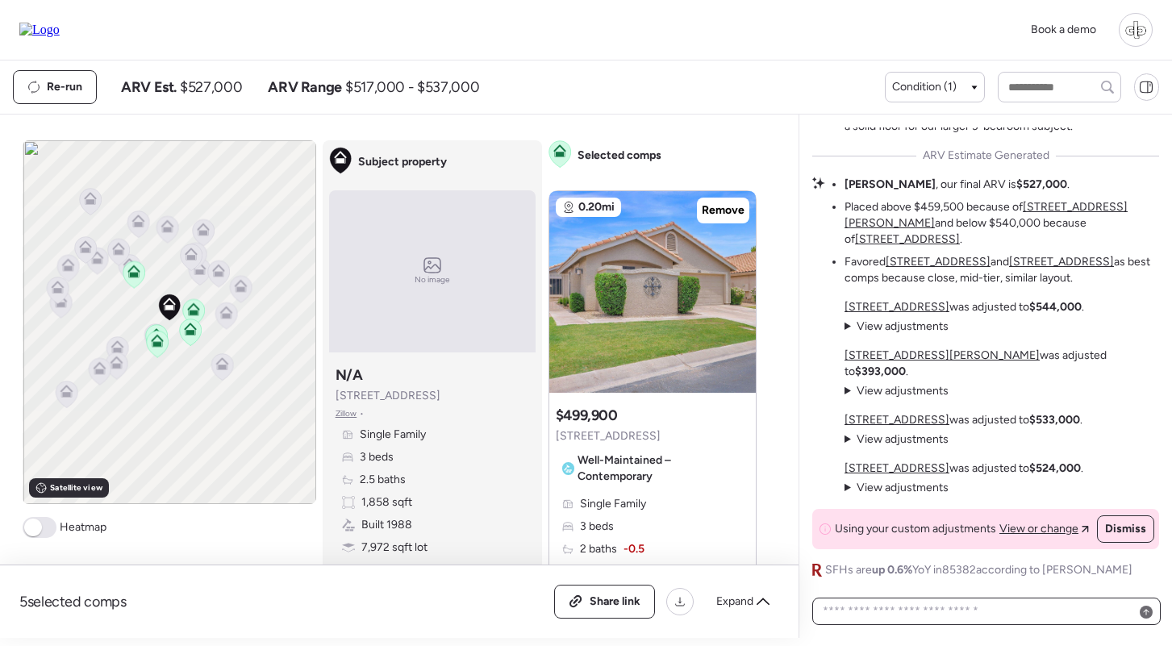
click at [861, 608] on textarea at bounding box center [987, 611] width 334 height 23
paste textarea "**********"
type textarea "**********"
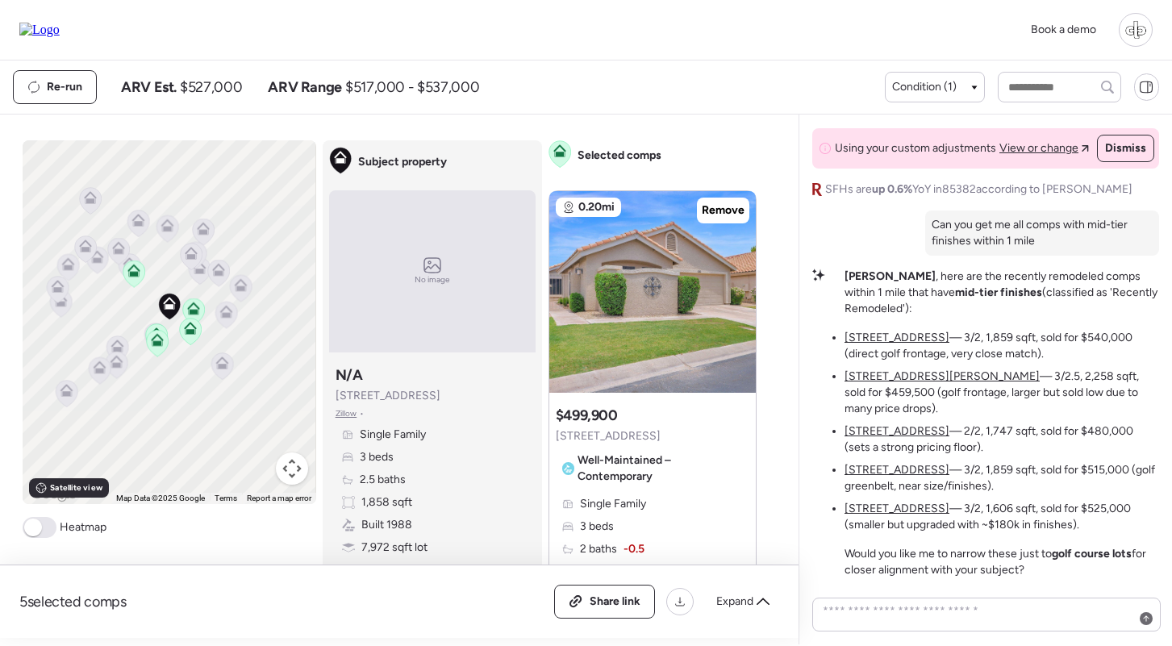
click at [879, 345] on u "[STREET_ADDRESS]" at bounding box center [897, 338] width 105 height 14
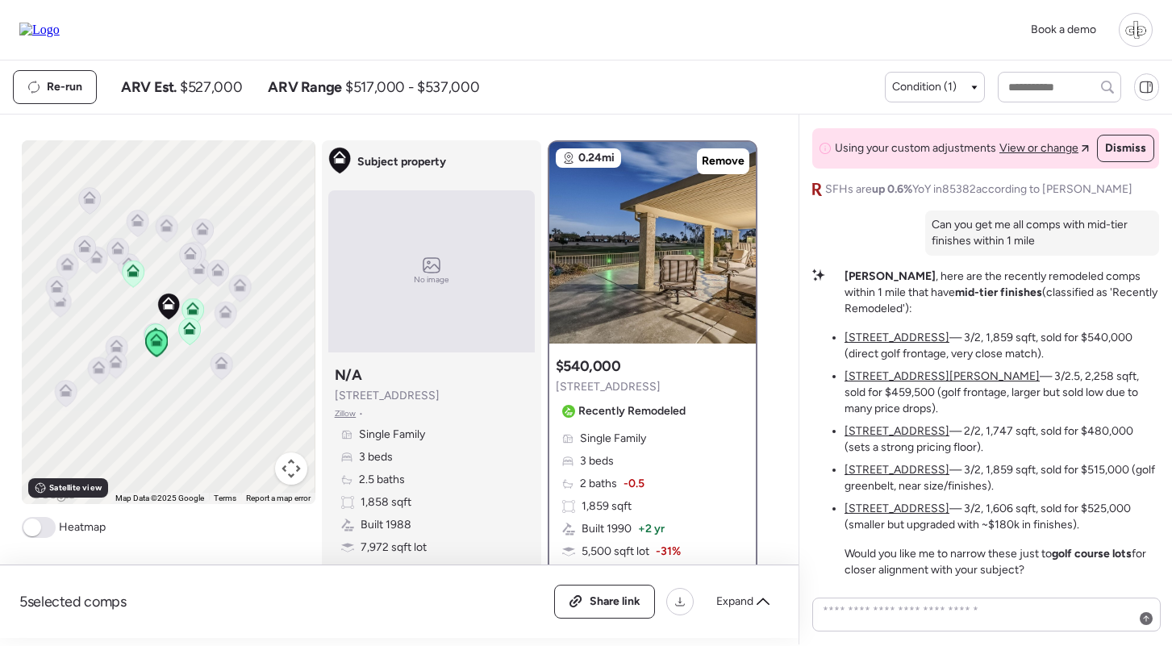
click at [882, 383] on u "[STREET_ADDRESS][PERSON_NAME]" at bounding box center [942, 377] width 195 height 14
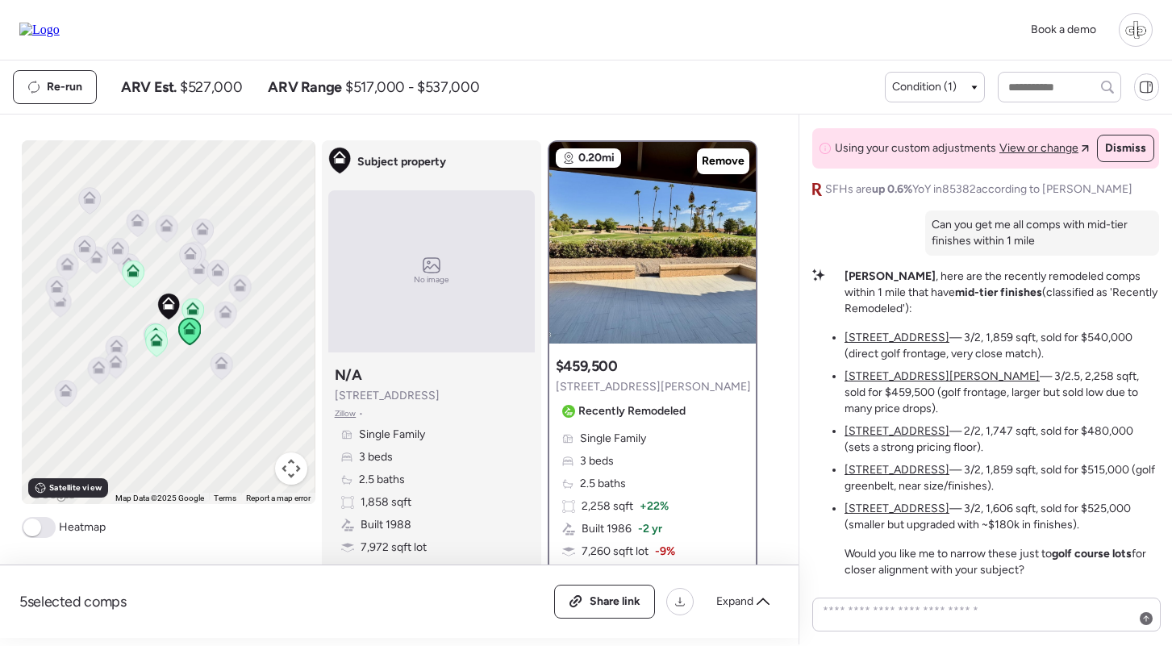
click at [880, 432] on u "[STREET_ADDRESS]" at bounding box center [897, 431] width 105 height 14
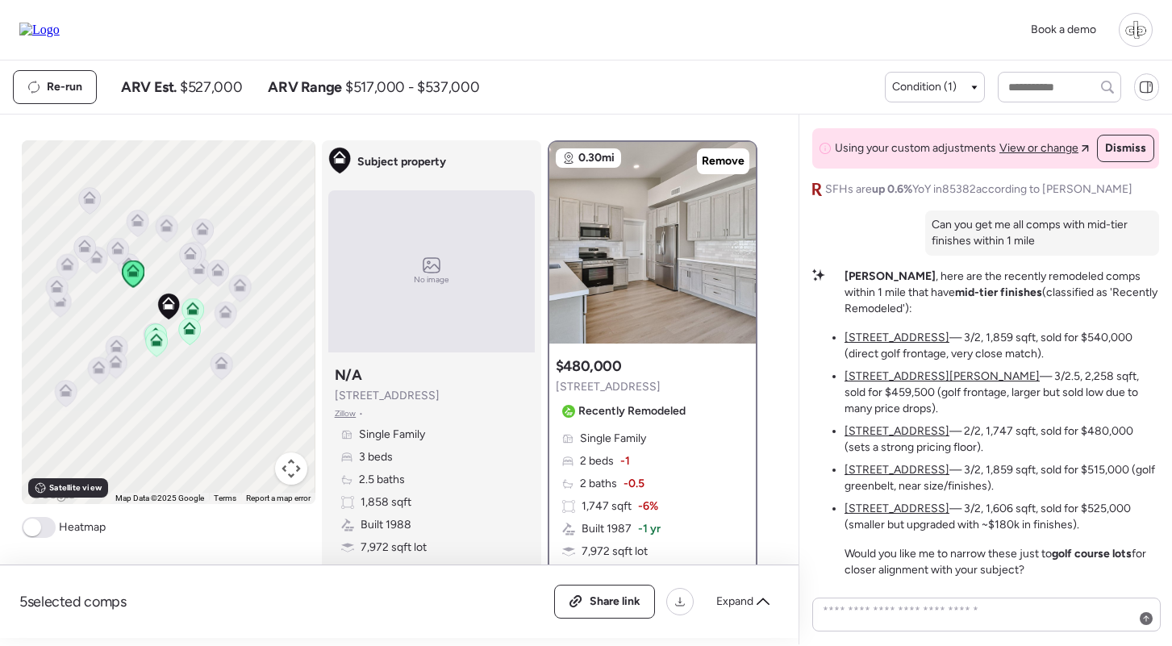
click at [879, 473] on u "[STREET_ADDRESS]" at bounding box center [897, 470] width 105 height 14
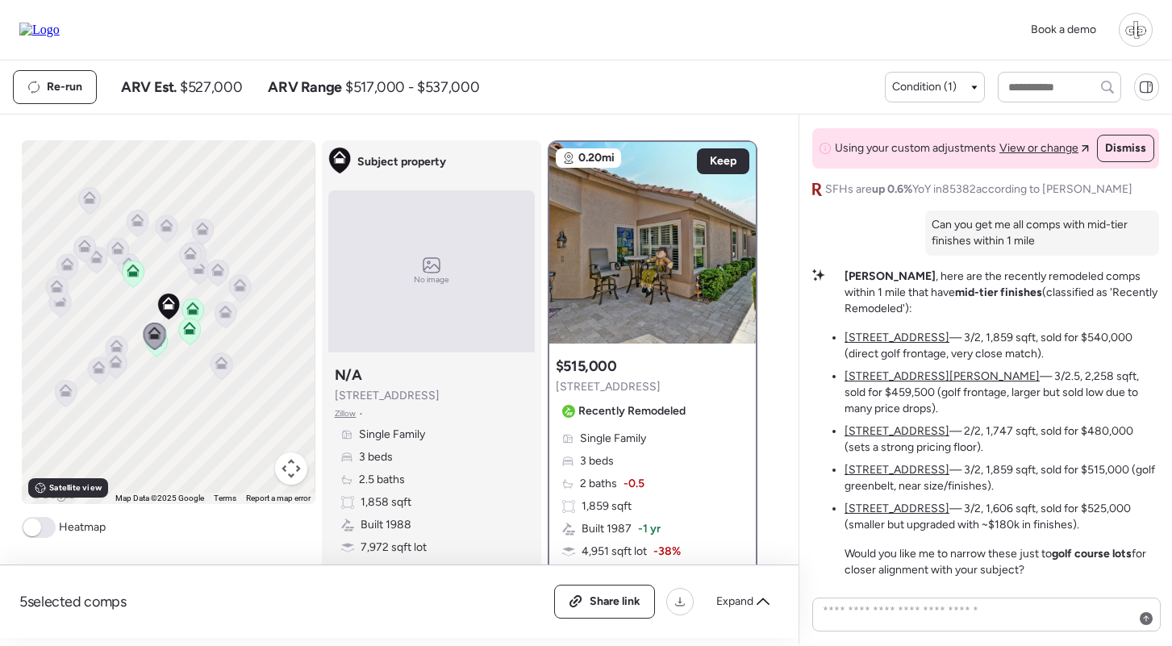
click at [879, 511] on u "19806 N 90th Ln" at bounding box center [897, 509] width 105 height 14
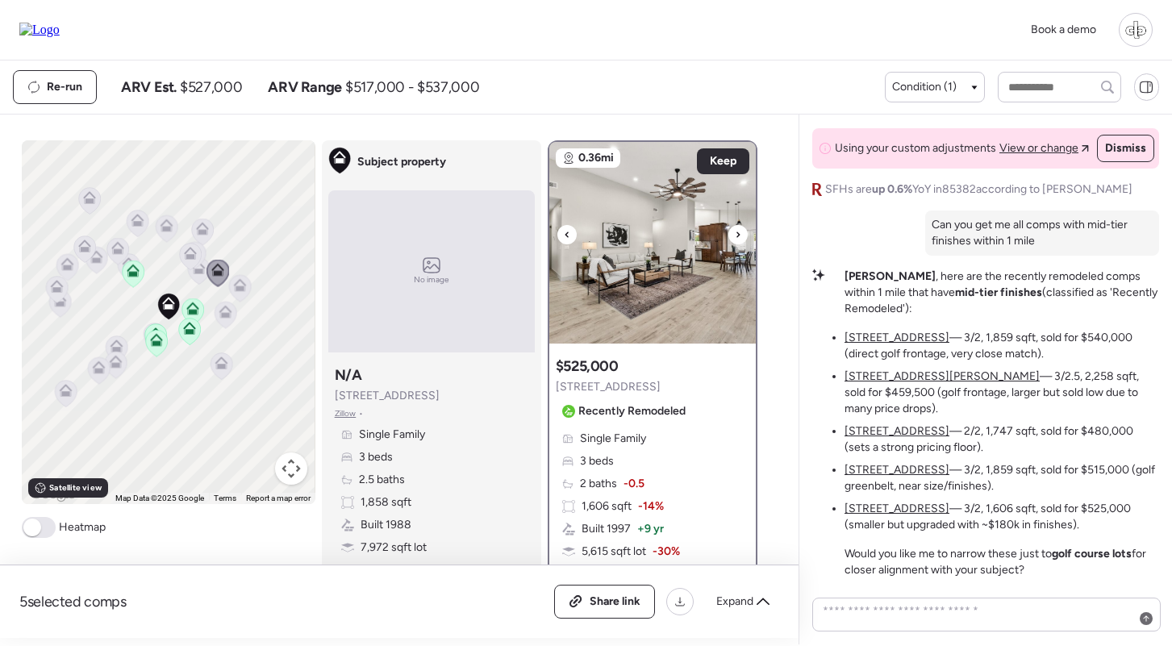
click at [655, 290] on img at bounding box center [652, 243] width 207 height 202
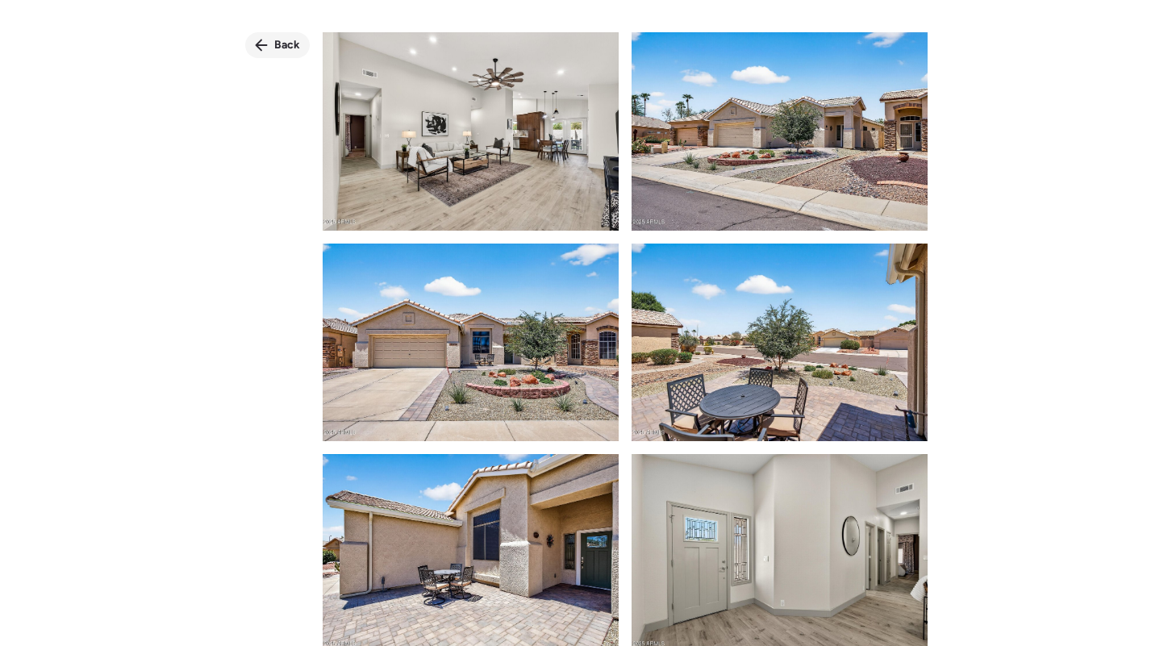
click at [290, 44] on span "Back" at bounding box center [287, 45] width 26 height 16
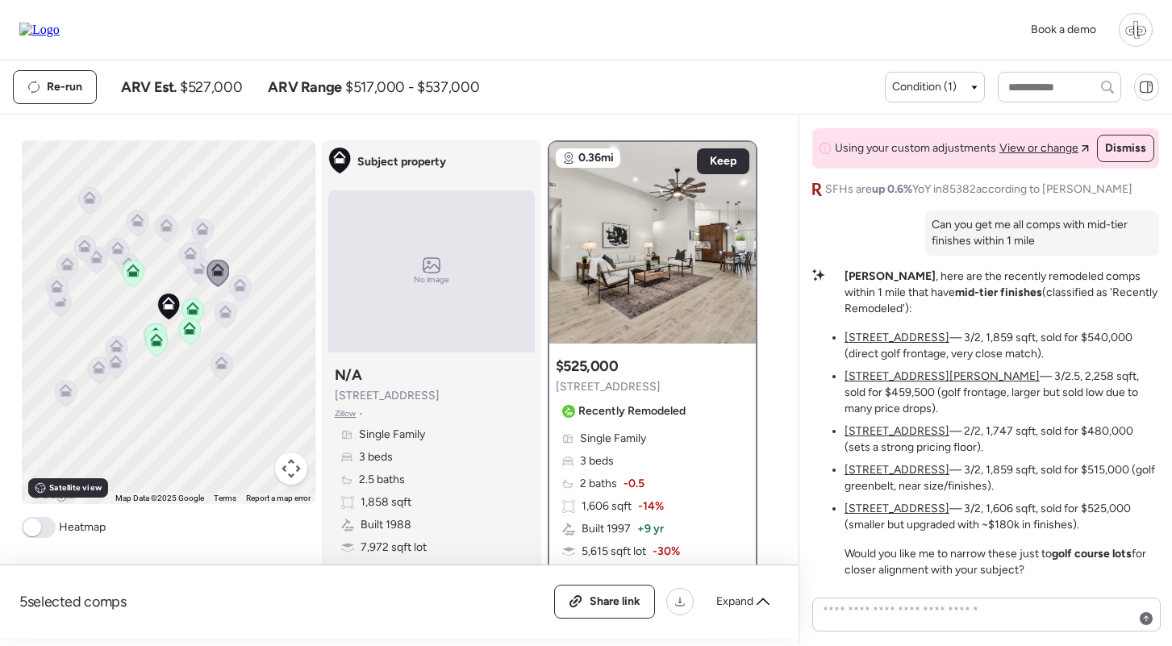
click at [879, 461] on ul "9409 W Taro Ln — 3/2, 1,859 sqft, sold for $540,000 (direct golf frontage, very…" at bounding box center [1002, 431] width 315 height 203
click at [879, 462] on ul "9409 W Taro Ln — 3/2, 1,859 sqft, sold for $540,000 (direct golf frontage, very…" at bounding box center [1002, 431] width 315 height 203
click at [888, 472] on u "[STREET_ADDRESS]" at bounding box center [897, 470] width 105 height 14
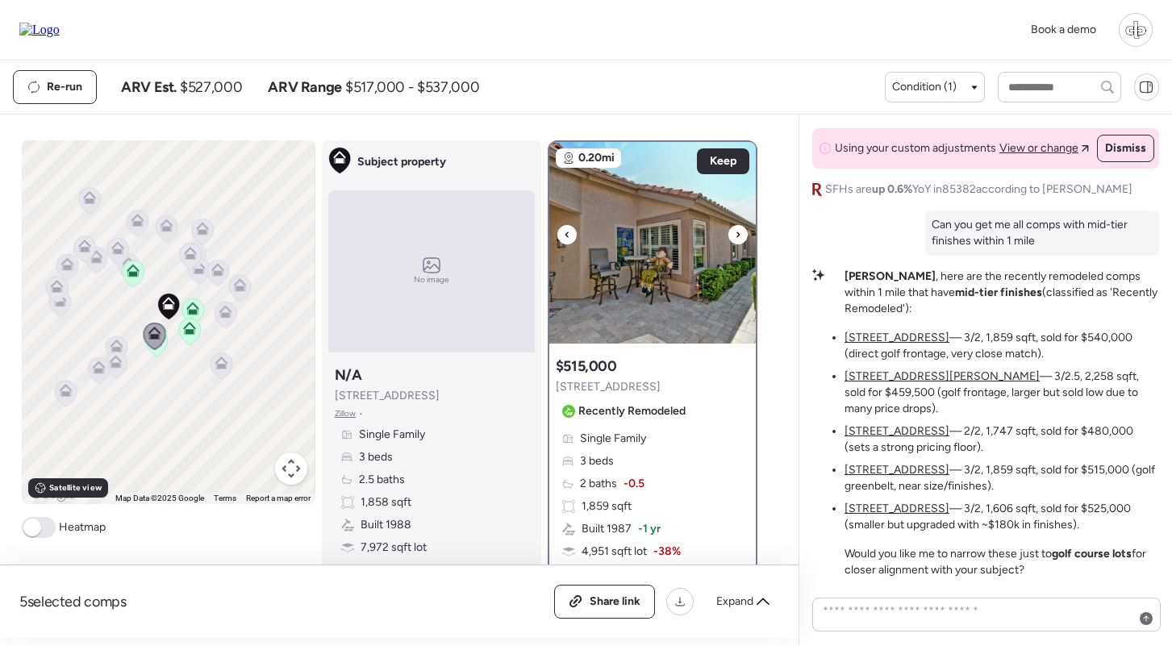
click at [645, 253] on img at bounding box center [652, 243] width 207 height 202
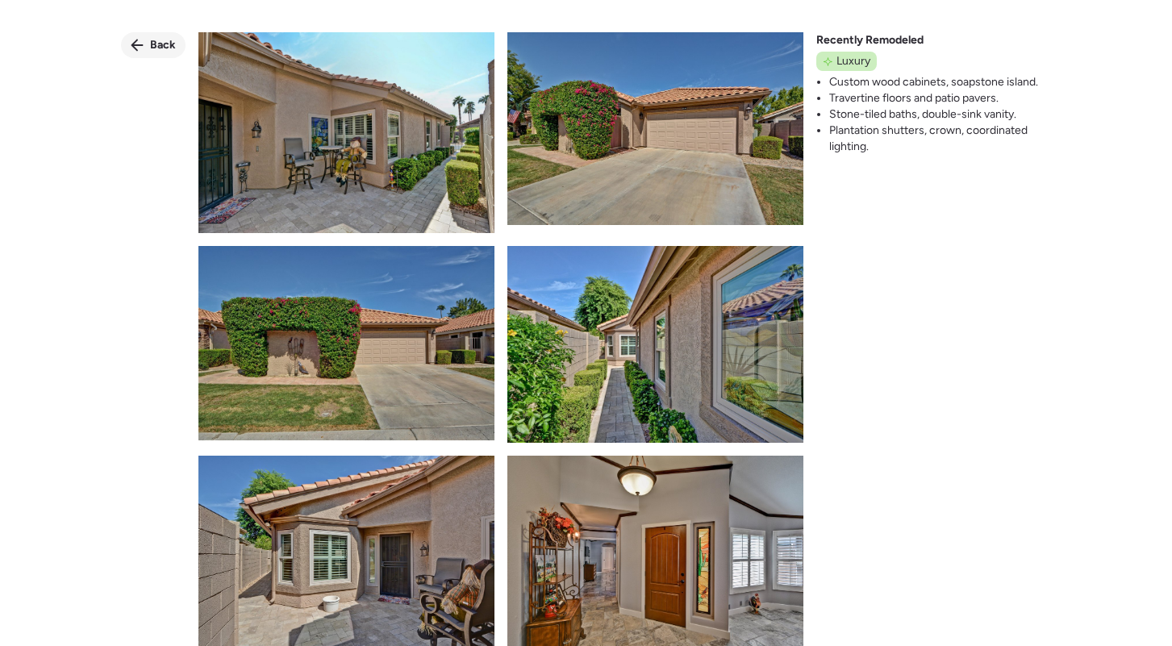
click at [166, 36] on div "Back" at bounding box center [153, 45] width 65 height 26
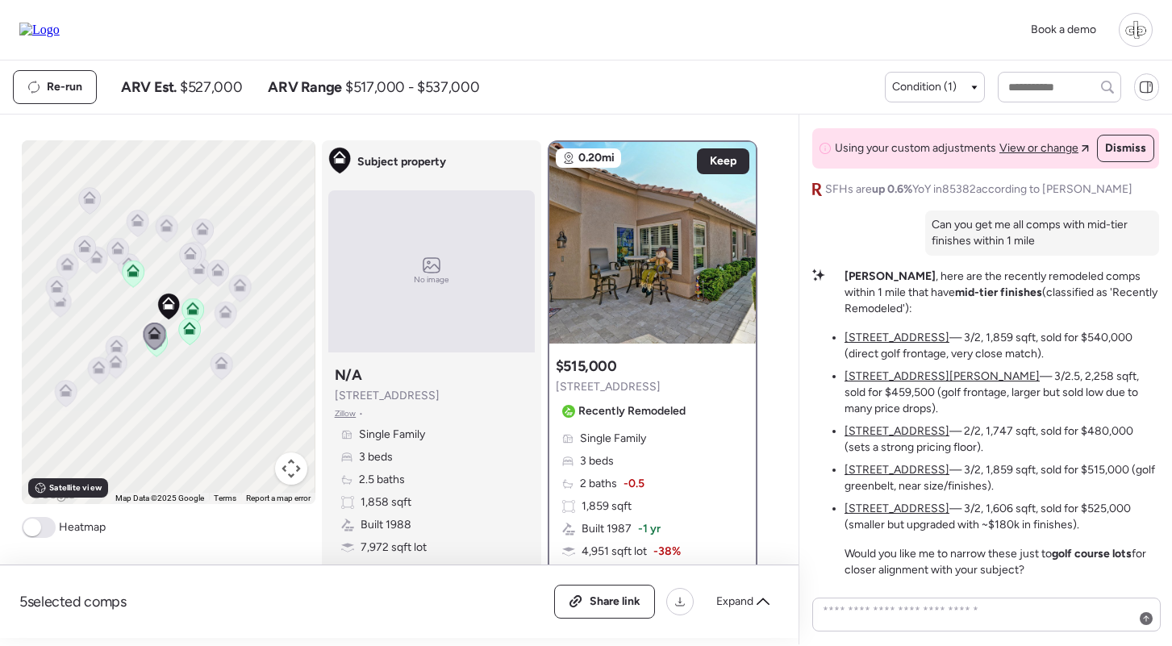
click at [900, 427] on u "[STREET_ADDRESS]" at bounding box center [897, 431] width 105 height 14
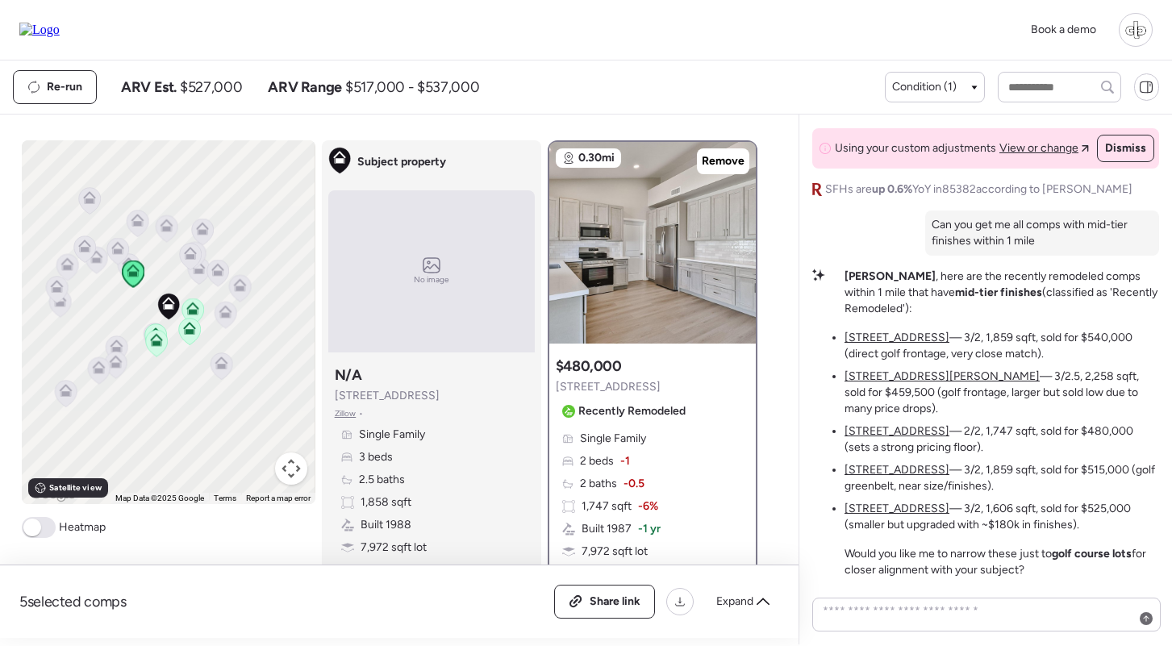
click at [900, 430] on u "[STREET_ADDRESS]" at bounding box center [897, 431] width 105 height 14
click at [587, 246] on img at bounding box center [652, 243] width 207 height 202
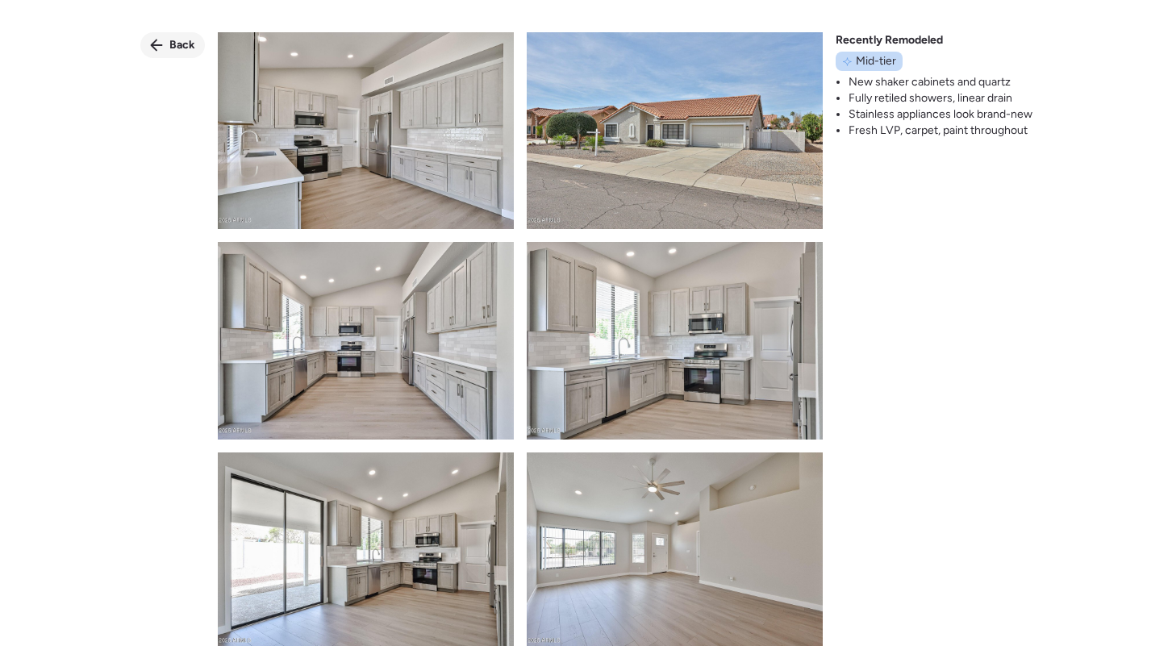
click at [184, 49] on span "Back" at bounding box center [182, 45] width 26 height 16
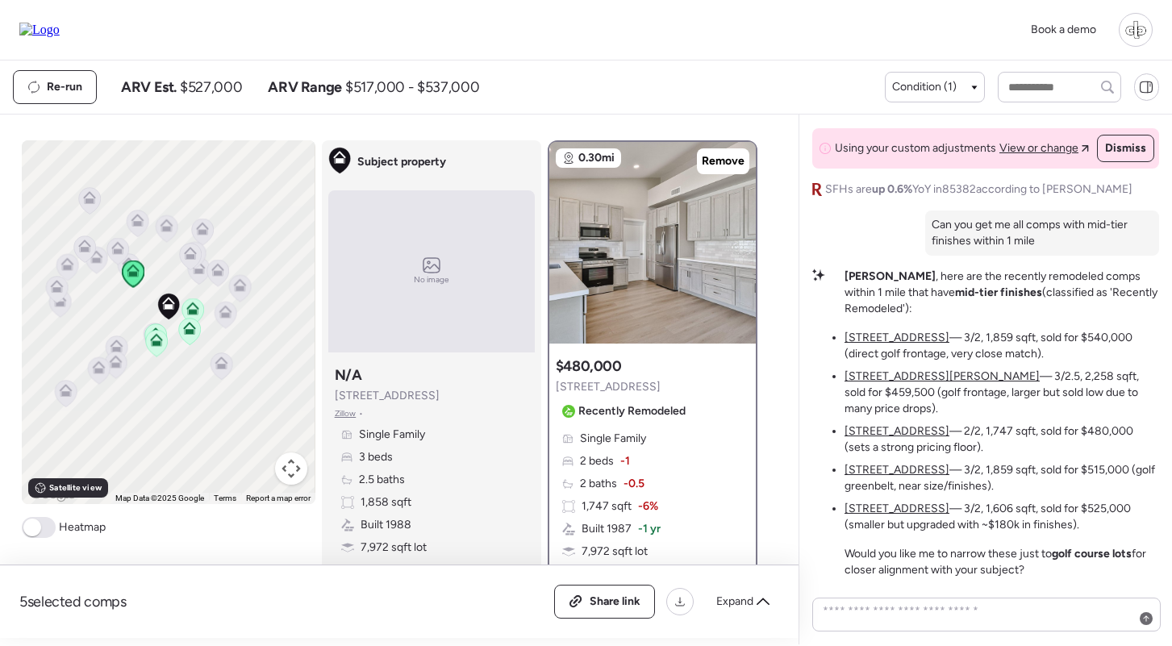
click at [911, 383] on u "[STREET_ADDRESS][PERSON_NAME]" at bounding box center [942, 377] width 195 height 14
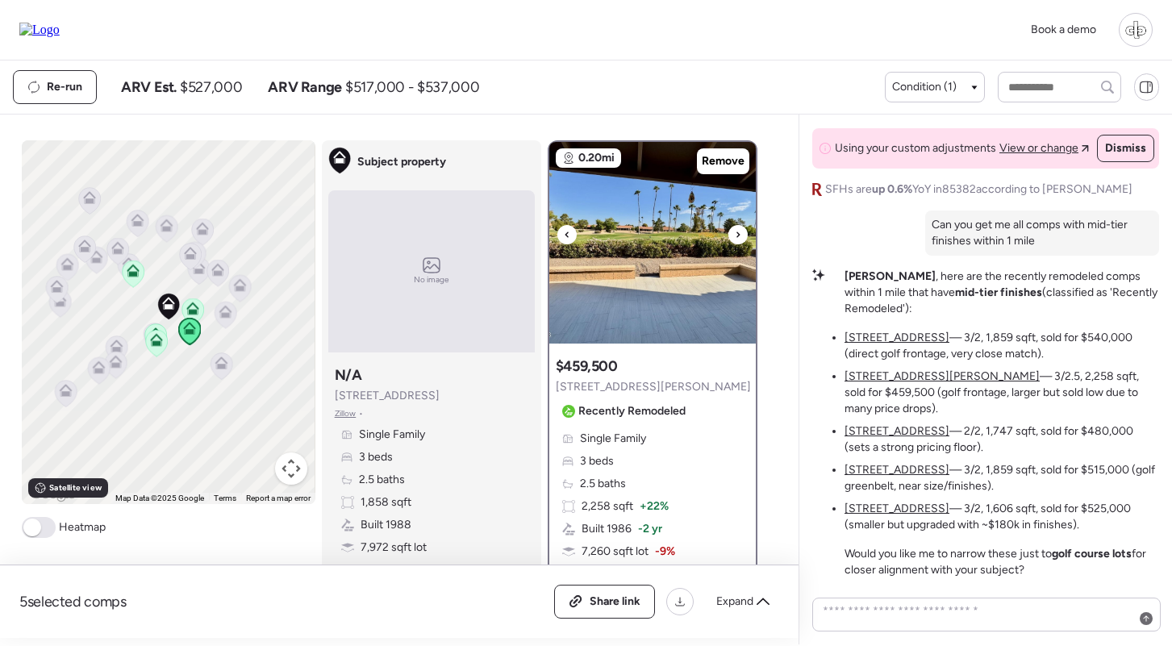
click at [578, 200] on img at bounding box center [652, 243] width 207 height 202
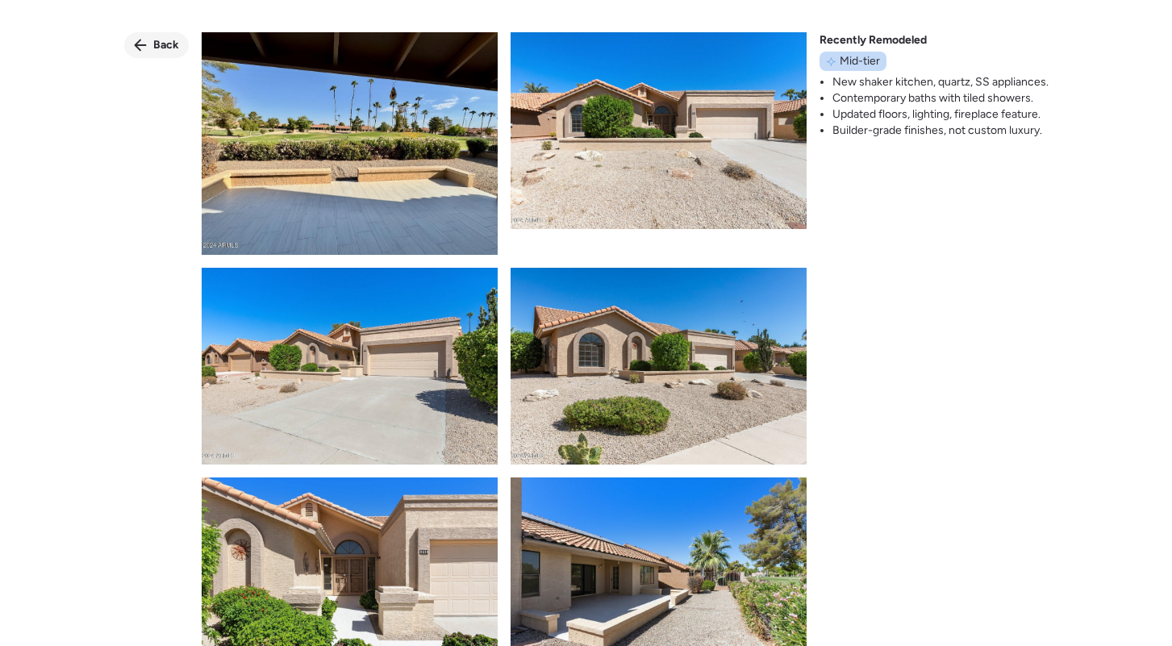
click at [160, 44] on span "Back" at bounding box center [166, 45] width 26 height 16
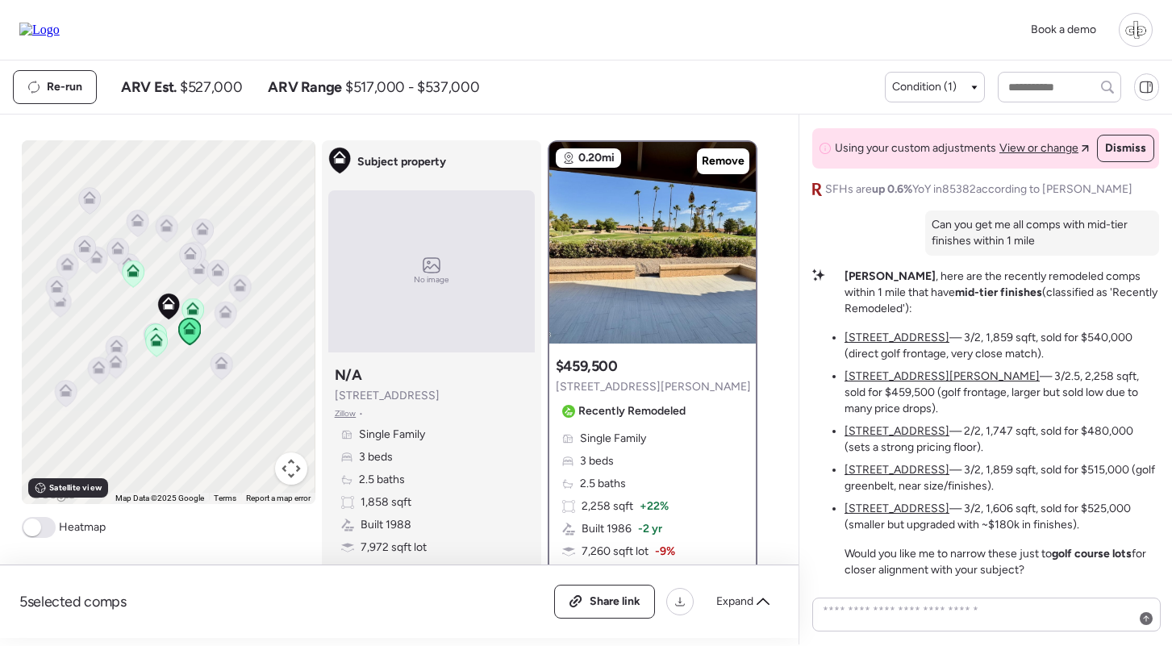
click at [868, 345] on u "[STREET_ADDRESS]" at bounding box center [897, 338] width 105 height 14
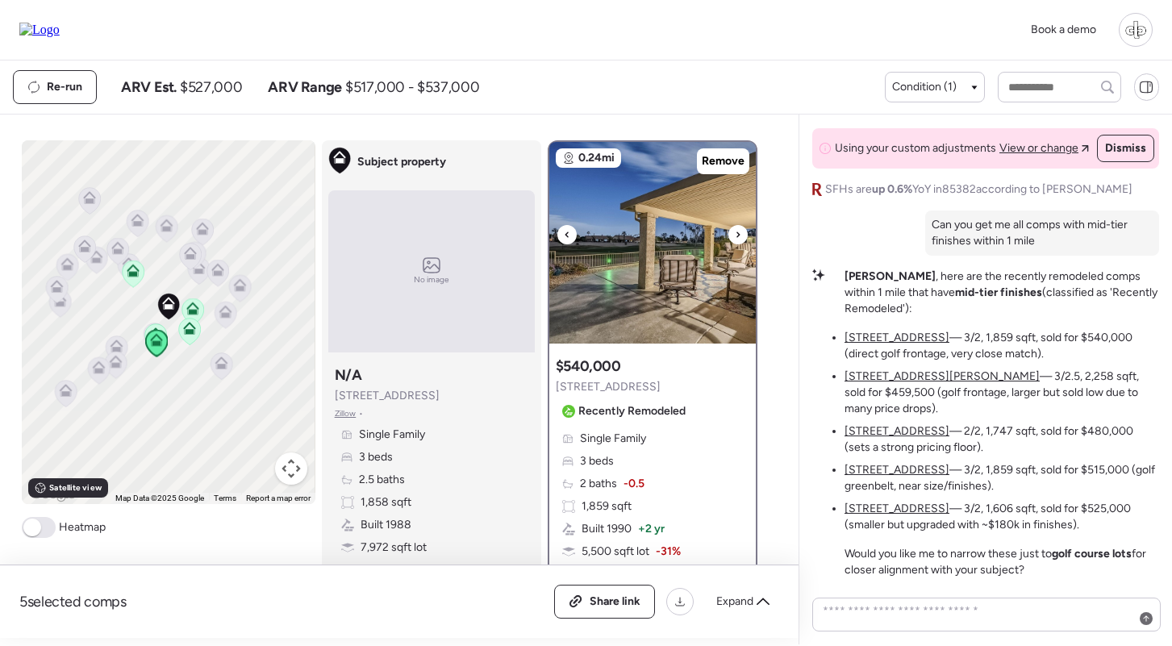
click at [628, 229] on img at bounding box center [652, 243] width 207 height 202
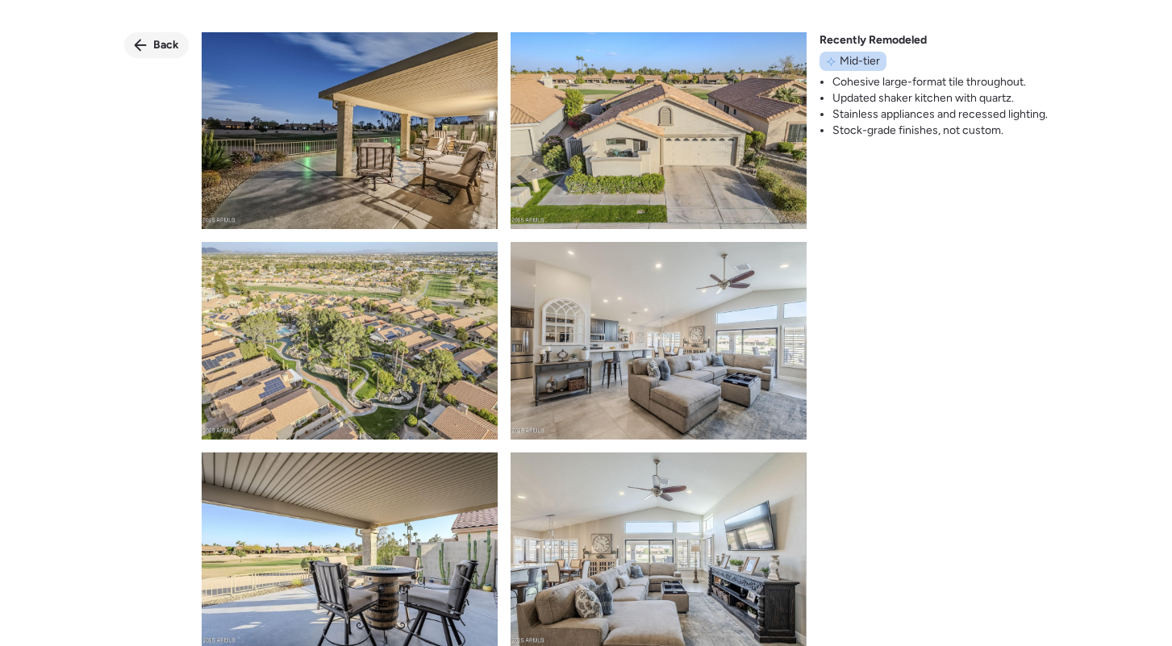
click at [167, 44] on span "Back" at bounding box center [166, 45] width 26 height 16
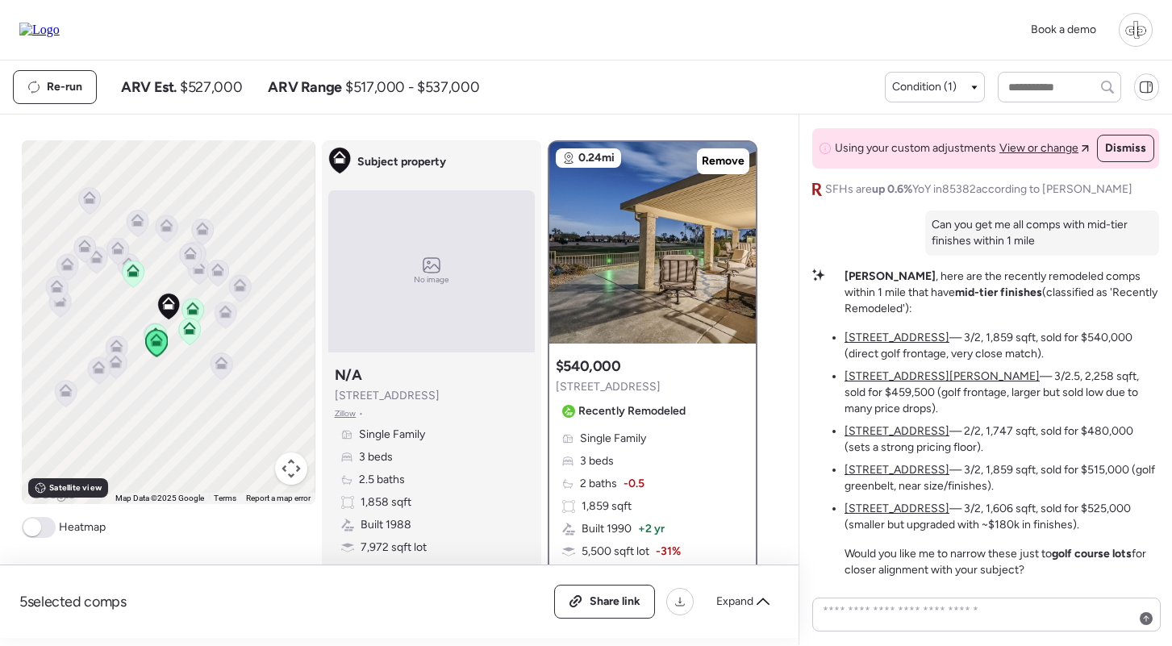
click at [901, 361] on li "9409 W Taro Ln — 3/2, 1,859 sqft, sold for $540,000 (direct golf frontage, very…" at bounding box center [1002, 346] width 315 height 32
click at [900, 383] on u "[STREET_ADDRESS][PERSON_NAME]" at bounding box center [942, 377] width 195 height 14
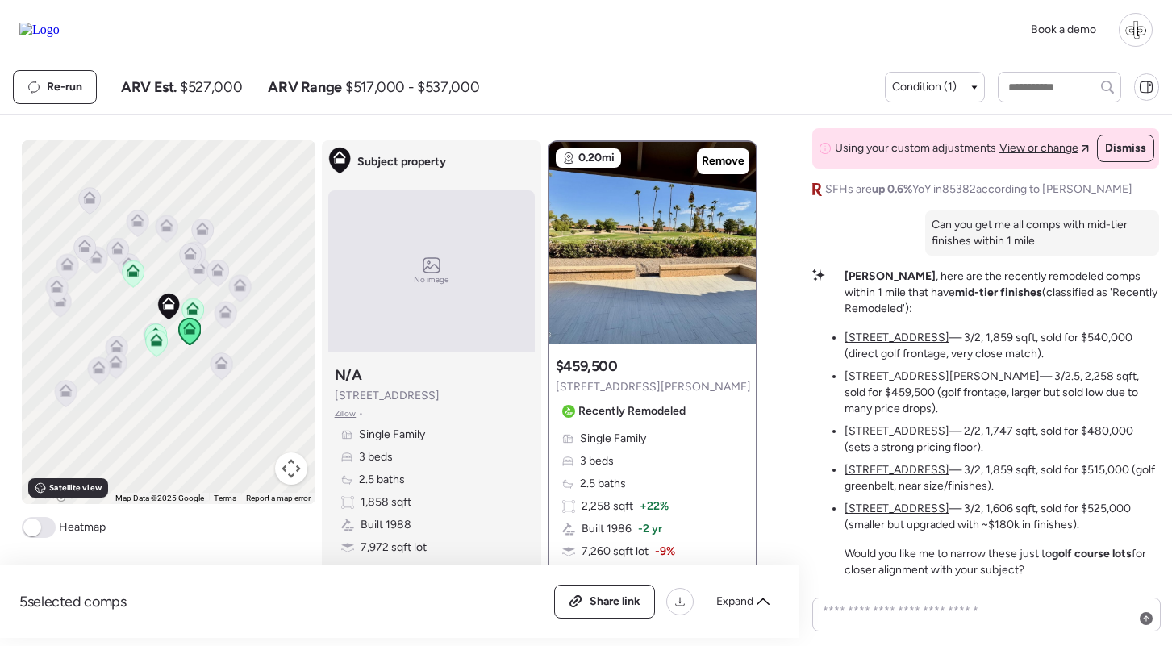
click at [892, 438] on u "[STREET_ADDRESS]" at bounding box center [897, 431] width 105 height 14
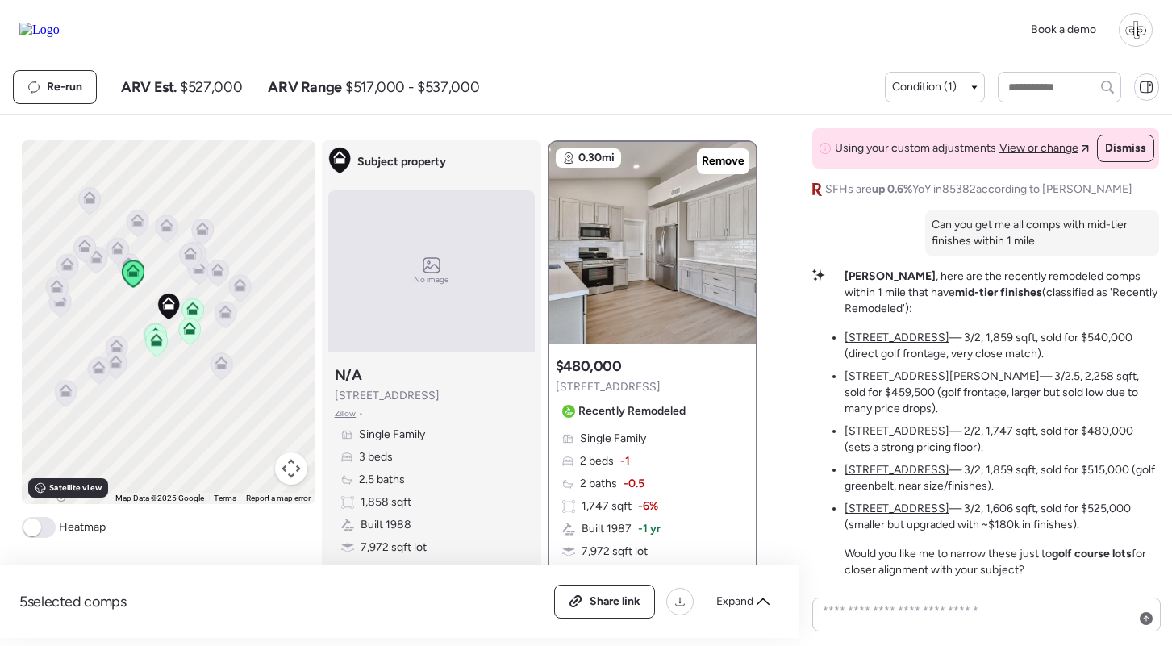
drag, startPoint x: 928, startPoint y: 294, endPoint x: 964, endPoint y: 323, distance: 46.5
click at [964, 317] on p "Liam , here are the recently remodeled comps within 1 mile that have mid-tier f…" at bounding box center [1002, 293] width 315 height 48
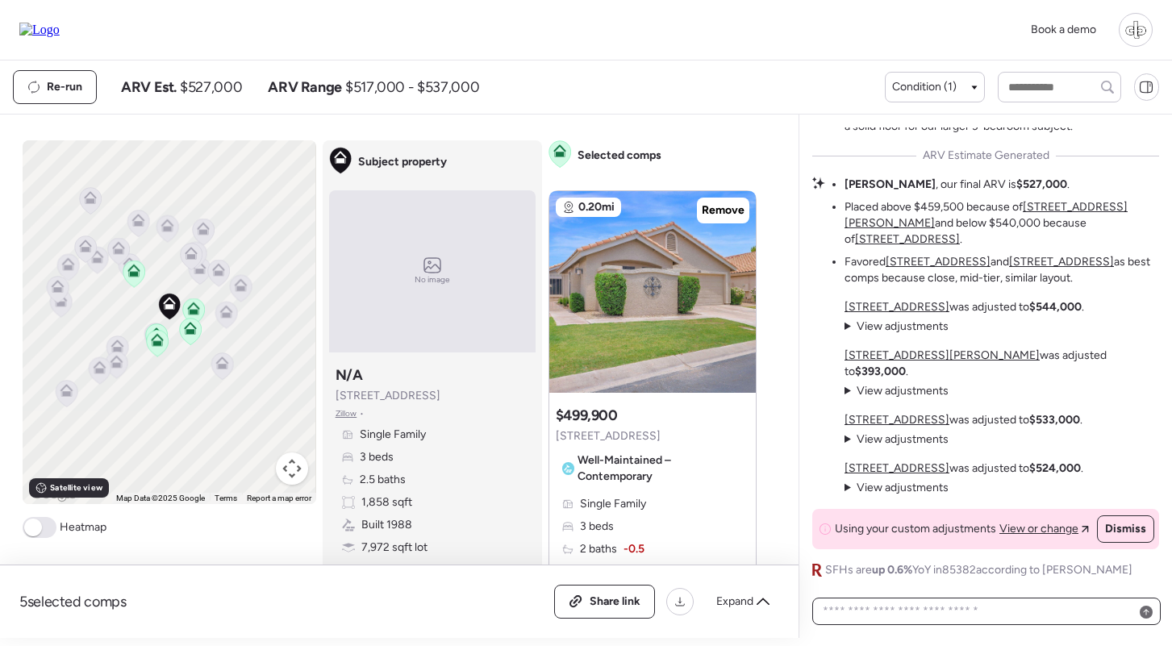
click at [1005, 604] on textarea at bounding box center [987, 611] width 334 height 23
paste textarea "**********"
type textarea "**********"
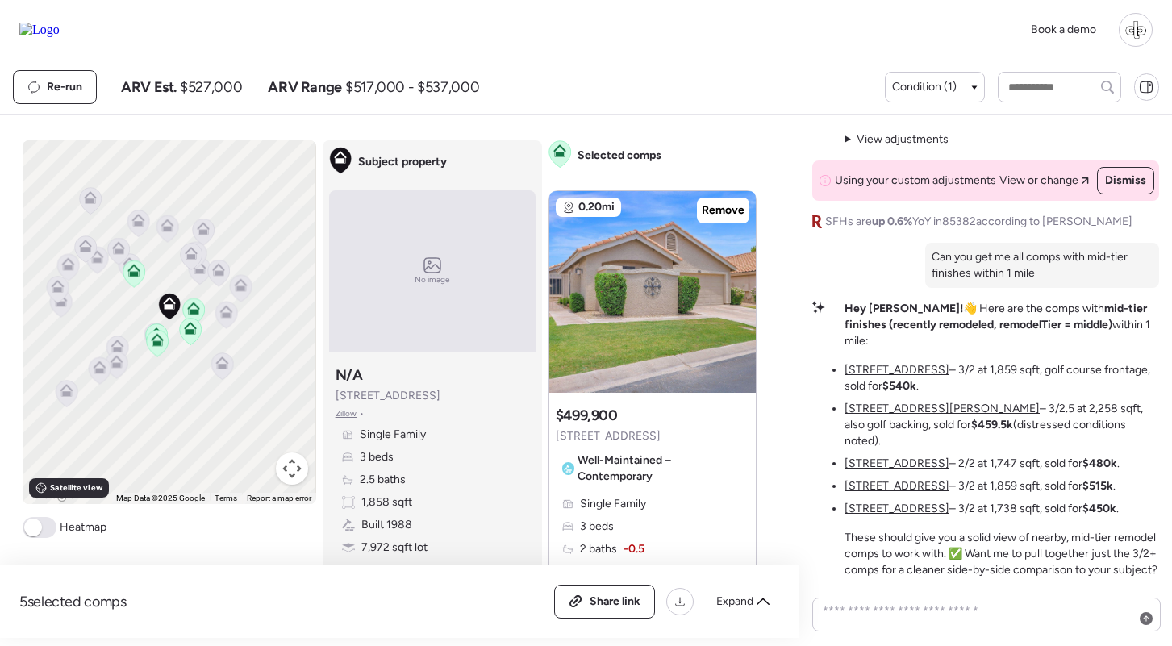
click at [888, 369] on u "[STREET_ADDRESS]" at bounding box center [897, 370] width 105 height 14
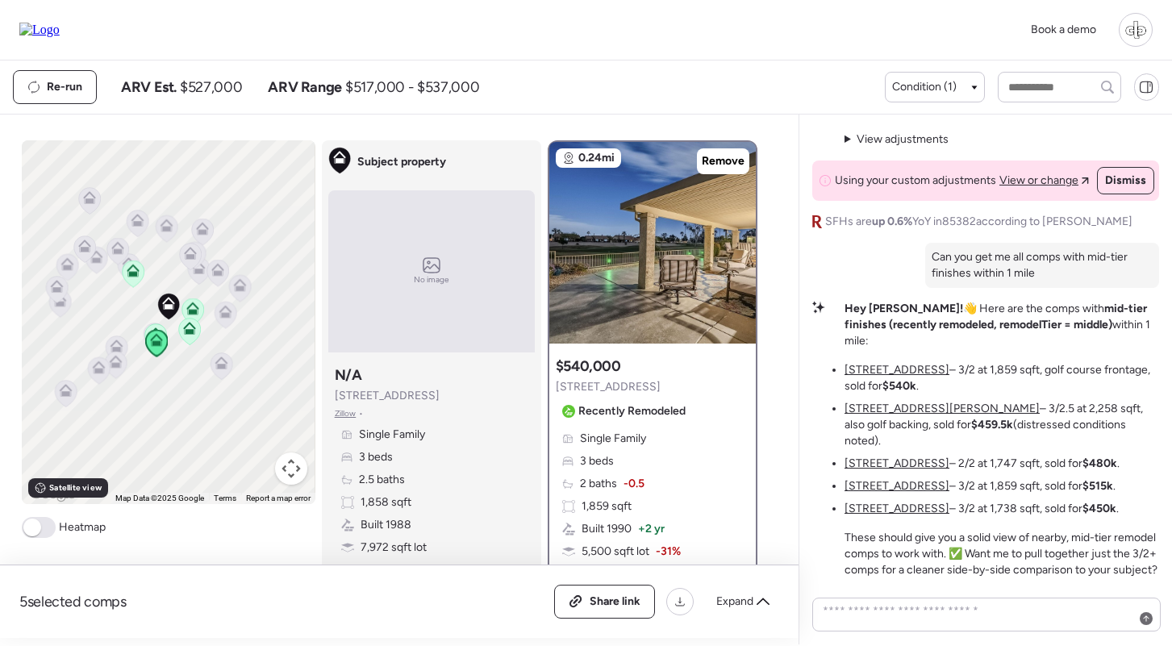
click at [886, 407] on u "[STREET_ADDRESS][PERSON_NAME]" at bounding box center [942, 409] width 195 height 14
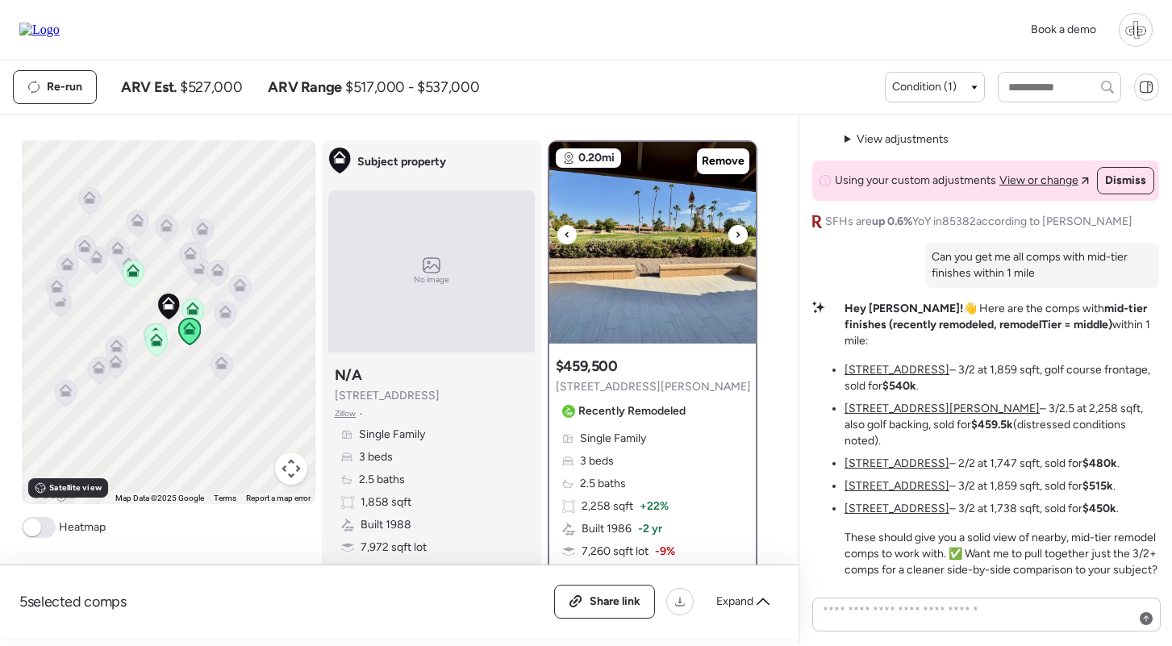
click at [616, 248] on img at bounding box center [652, 243] width 207 height 202
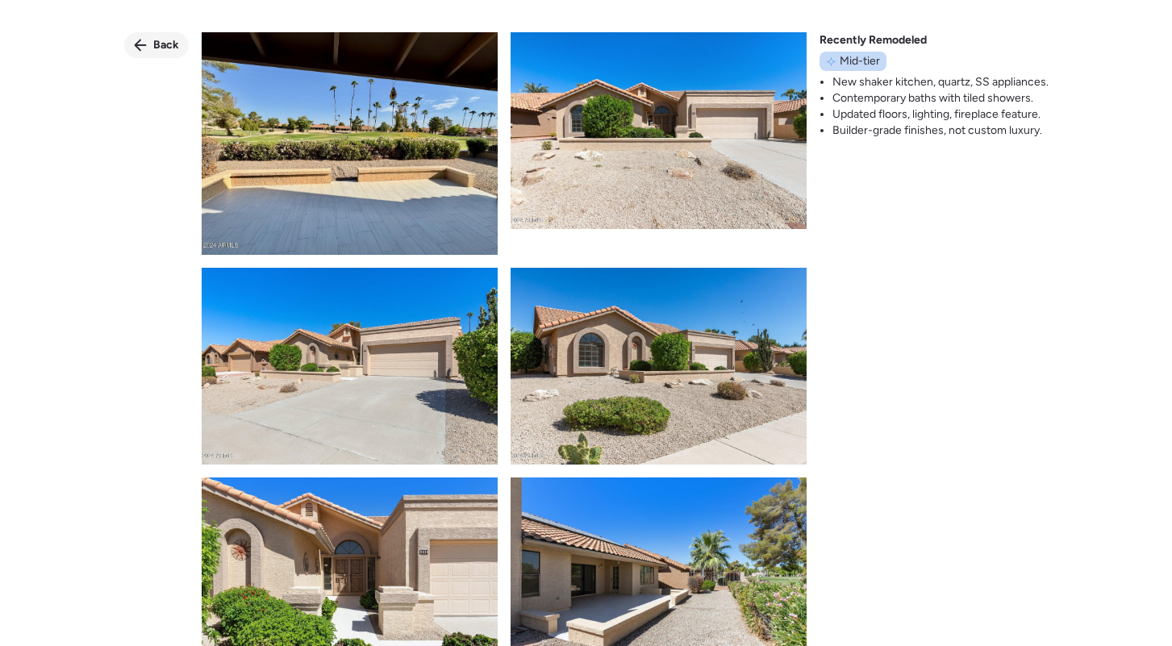
click at [162, 33] on div "Back" at bounding box center [156, 45] width 65 height 26
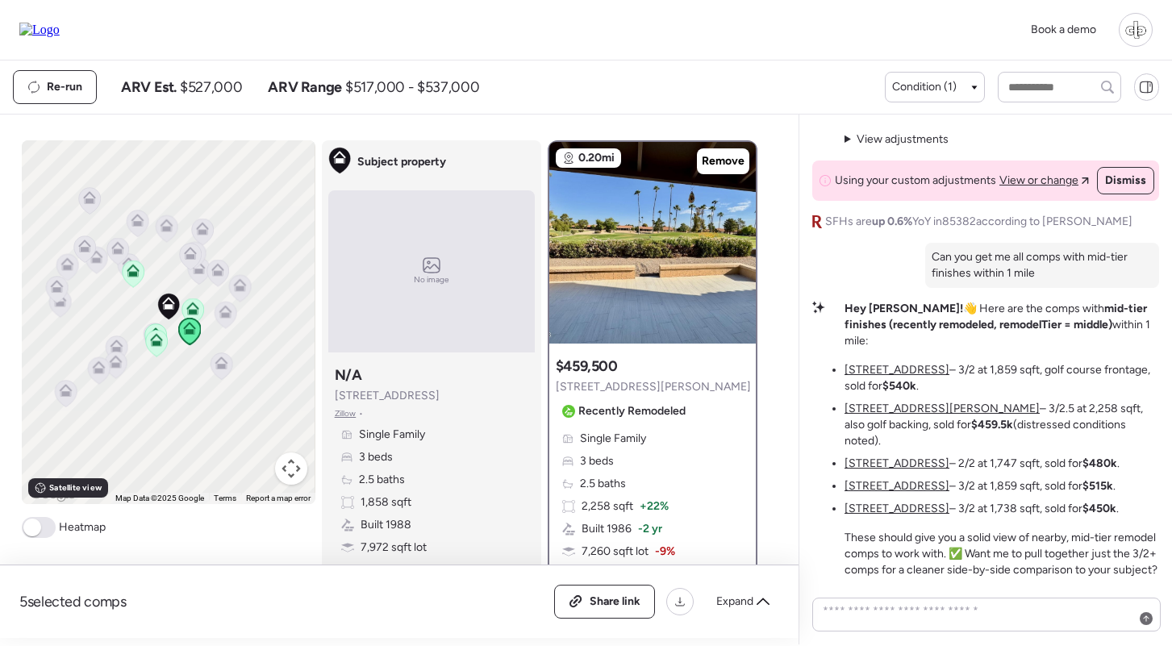
click at [897, 457] on u "[STREET_ADDRESS]" at bounding box center [897, 464] width 105 height 14
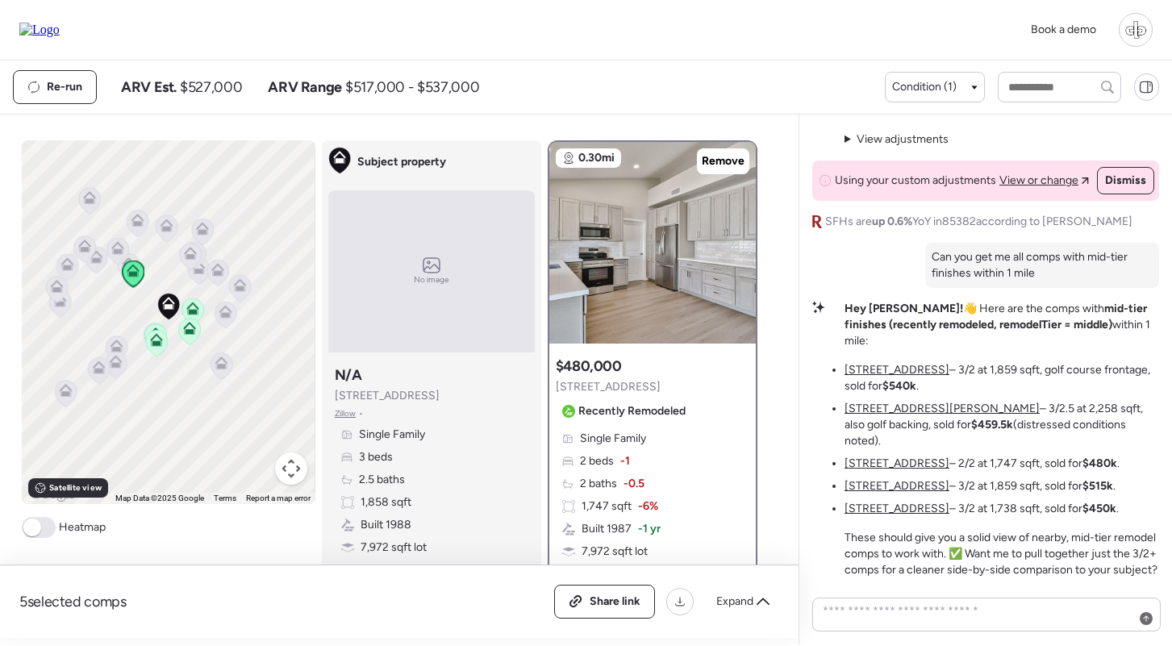
click at [883, 478] on li "[STREET_ADDRESS] – 3/2 at 1,859 sqft, sold for $515k ." at bounding box center [980, 486] width 271 height 16
click at [883, 479] on u "[STREET_ADDRESS]" at bounding box center [897, 486] width 105 height 14
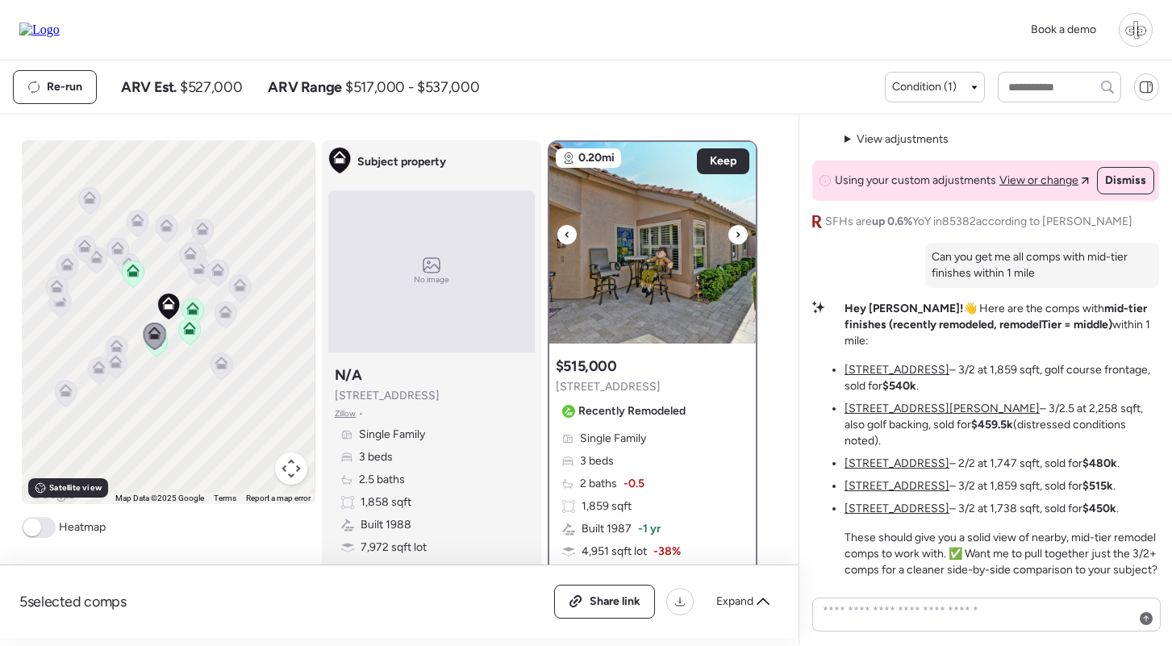
click at [641, 228] on img at bounding box center [652, 243] width 207 height 202
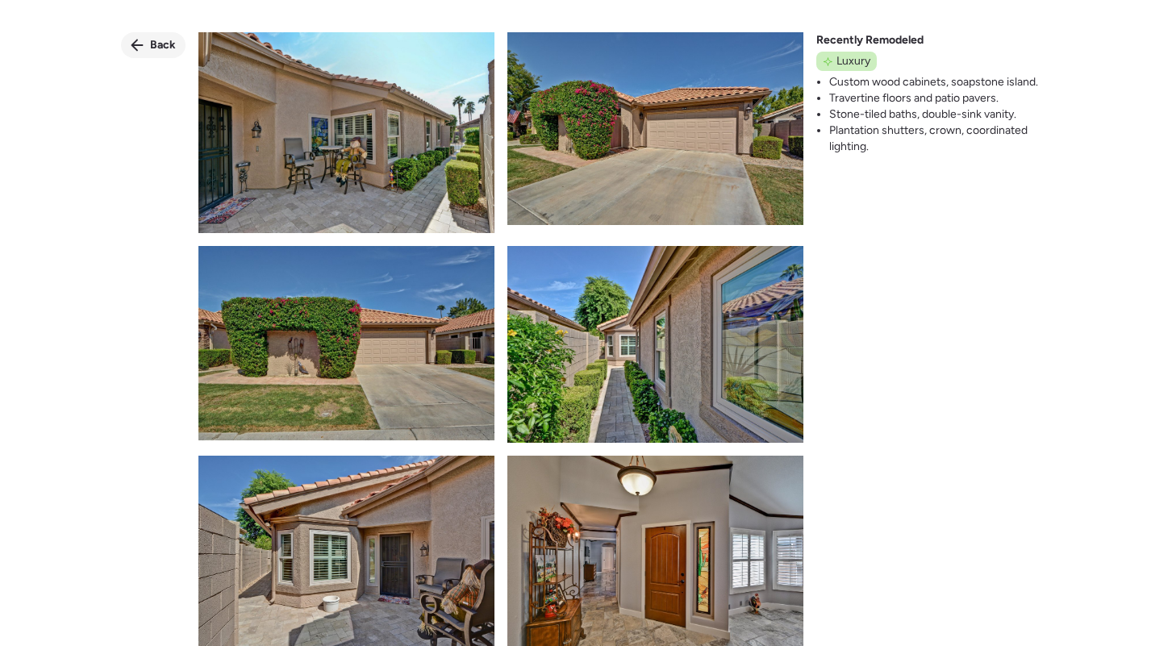
click at [163, 36] on div "Back" at bounding box center [153, 45] width 65 height 26
